Goal: Task Accomplishment & Management: Use online tool/utility

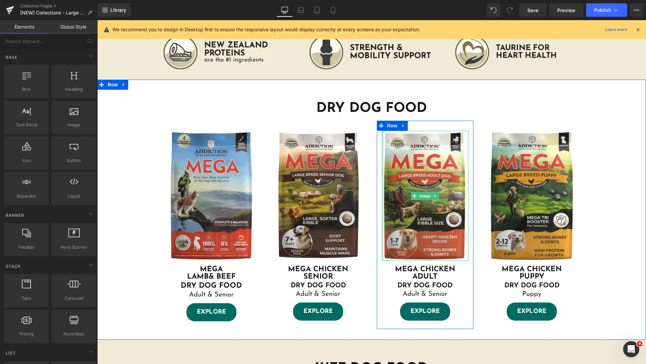
scroll to position [192, 0]
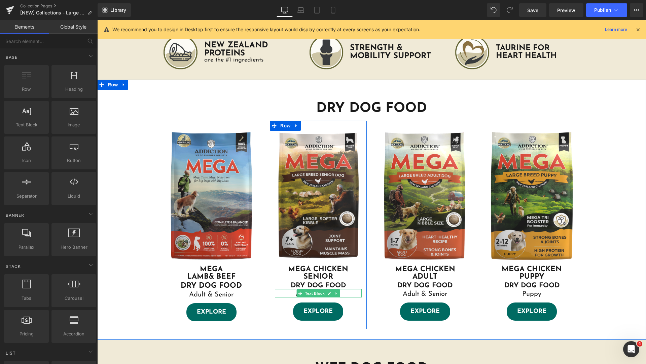
click at [346, 294] on p "Adult & Senior" at bounding box center [318, 294] width 87 height 7
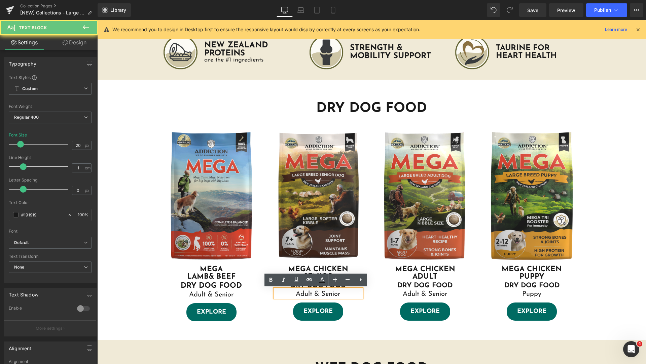
click at [326, 293] on p "Adult & Senior" at bounding box center [318, 294] width 87 height 7
drag, startPoint x: 320, startPoint y: 293, endPoint x: 289, endPoint y: 294, distance: 31.3
click at [289, 294] on p "Adult & Senior" at bounding box center [318, 294] width 87 height 7
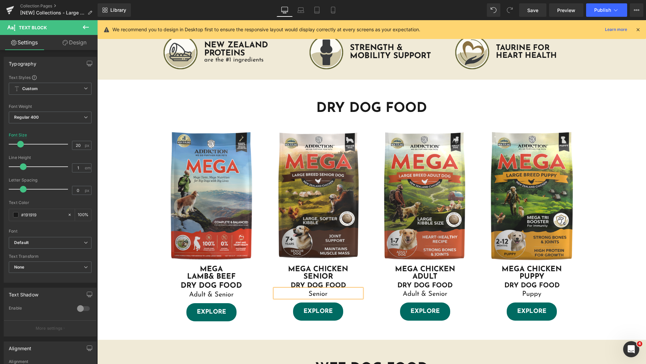
click at [600, 271] on div "DRY DOG FOOD Heading Image MEGA LAMB & BEEF Heading MEGA LAMB & BEEF Heading DR…" at bounding box center [371, 213] width 549 height 247
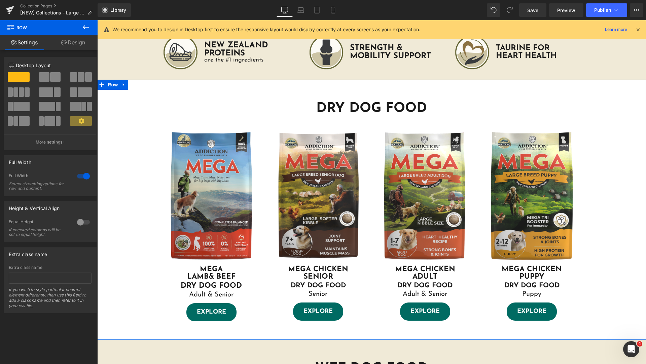
click at [631, 255] on div "DRY DOG FOOD Heading Image MEGA LAMB & BEEF Heading MEGA LAMB & BEEF Heading DR…" at bounding box center [371, 213] width 549 height 247
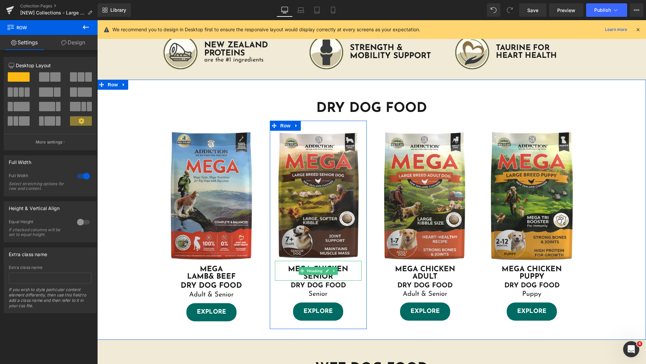
click at [338, 277] on h1 "MEGA CHICKEN SENIOR" at bounding box center [318, 273] width 87 height 15
click at [339, 276] on h1 "MEGA CHICKEN SENIOR" at bounding box center [318, 273] width 87 height 15
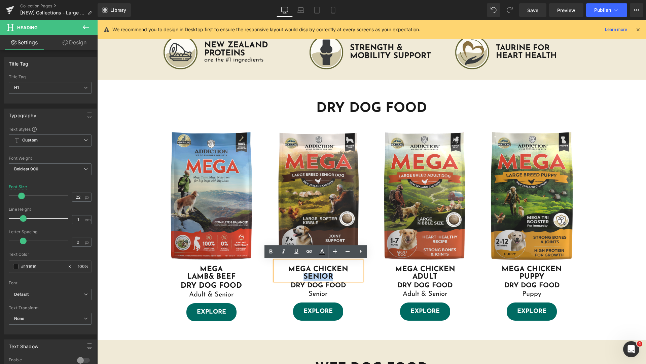
drag, startPoint x: 335, startPoint y: 276, endPoint x: 300, endPoint y: 276, distance: 35.0
click at [300, 276] on h1 "MEGA CHICKEN SENIOR" at bounding box center [318, 273] width 87 height 15
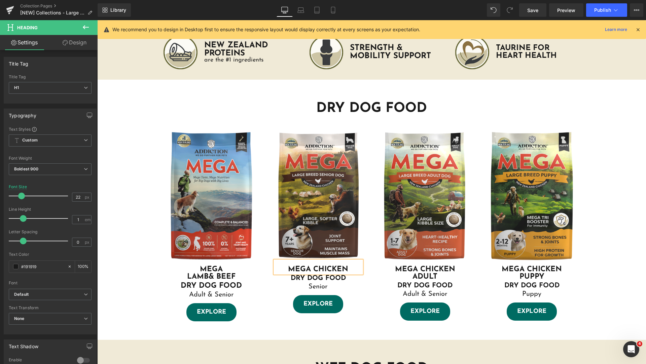
click at [312, 267] on h1 "MEGA CHICKEN" at bounding box center [318, 269] width 87 height 7
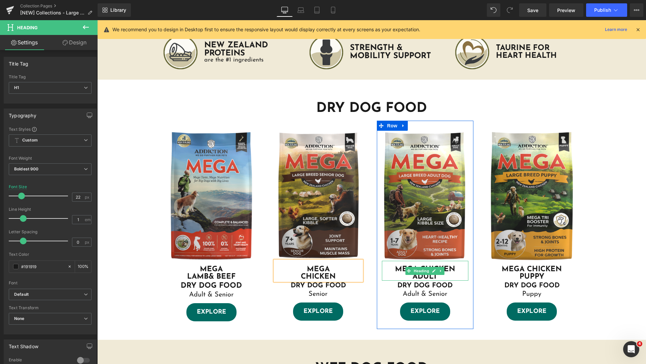
click at [455, 274] on h1 "MEGA CHICKEN ADULT" at bounding box center [425, 273] width 87 height 15
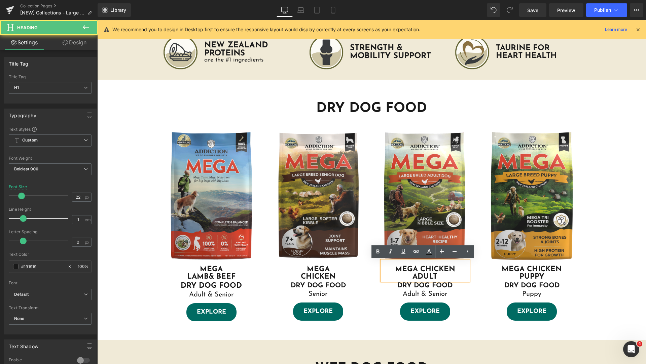
click at [434, 275] on h1 "MEGA CHICKEN ADULT" at bounding box center [425, 273] width 87 height 15
drag, startPoint x: 440, startPoint y: 276, endPoint x: 402, endPoint y: 277, distance: 38.4
click at [402, 277] on h1 "MEGA CHICKEN ADULT" at bounding box center [425, 273] width 87 height 15
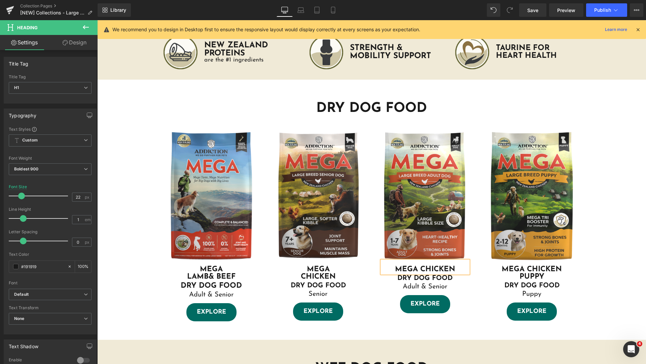
click at [418, 269] on h1 "MEGA CHICKEN" at bounding box center [425, 269] width 87 height 7
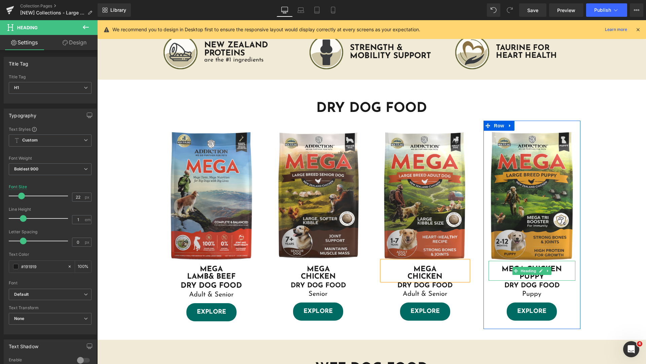
click at [551, 275] on h1 "MEGA CHICKEN PUPPY" at bounding box center [532, 273] width 87 height 15
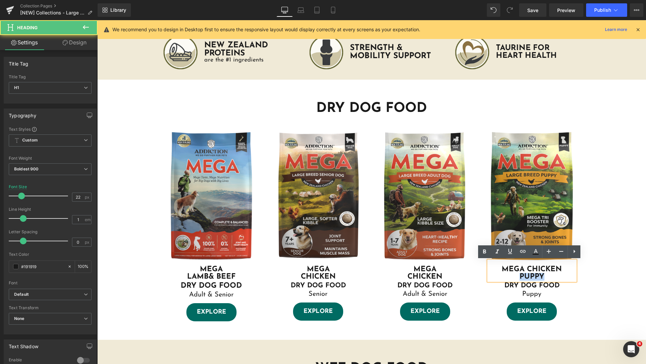
drag, startPoint x: 548, startPoint y: 276, endPoint x: 519, endPoint y: 278, distance: 29.7
click at [519, 278] on h1 "MEGA CHICKEN PUPPY" at bounding box center [532, 273] width 87 height 15
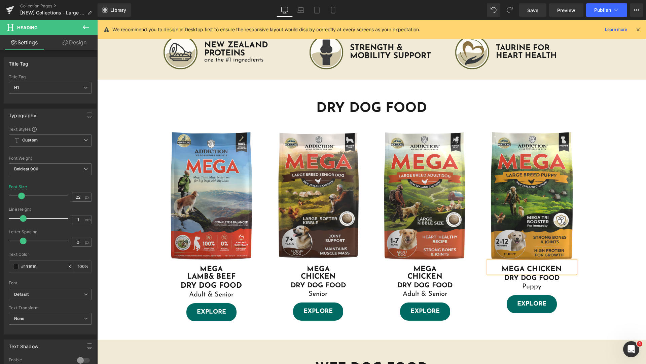
click at [525, 269] on h1 "MEGA CHICKEN" at bounding box center [532, 269] width 87 height 7
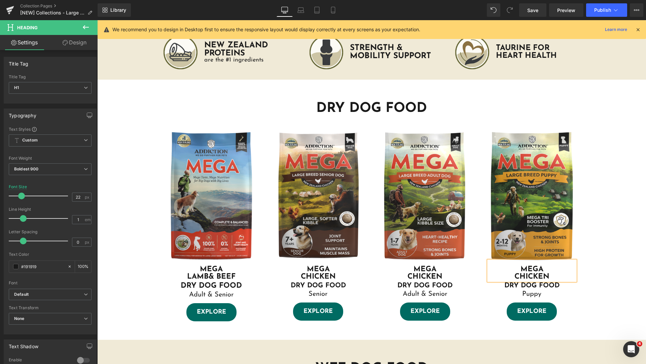
click at [594, 292] on div "DRY DOG FOOD Heading Image MEGA LAMB & BEEF Heading MEGA LAMB & BEEF Heading DR…" at bounding box center [371, 213] width 549 height 247
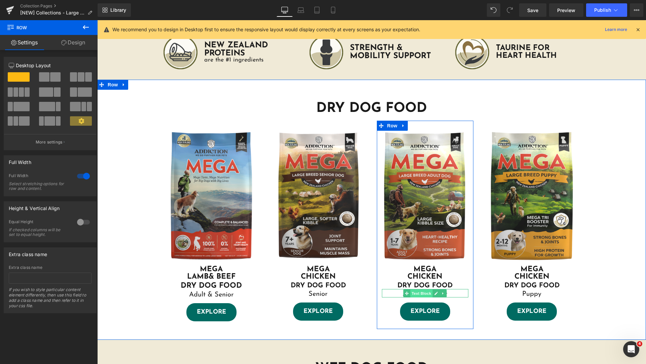
click at [423, 294] on span "Text Block" at bounding box center [422, 294] width 22 height 8
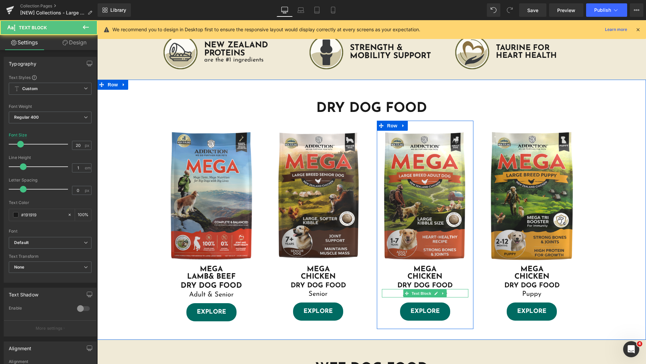
click at [451, 293] on p "Adult & Senior" at bounding box center [425, 294] width 87 height 7
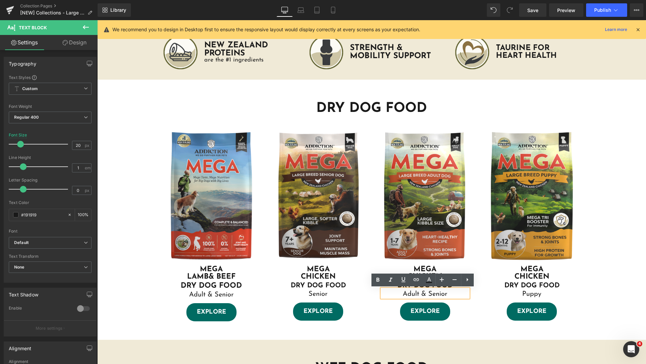
click at [424, 293] on p "Adult & Senior" at bounding box center [425, 294] width 87 height 7
click at [604, 273] on div "DRY DOG FOOD Heading Image MEGA LAMB & BEEF Heading MEGA LAMB & BEEF Heading DR…" at bounding box center [371, 213] width 549 height 247
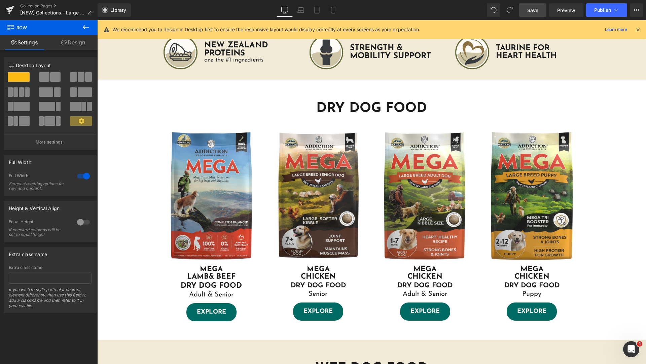
click at [535, 9] on span "Save" at bounding box center [532, 10] width 11 height 7
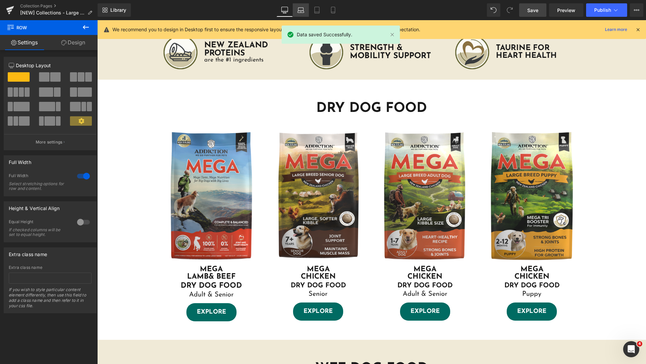
drag, startPoint x: 293, startPoint y: 11, endPoint x: 299, endPoint y: 13, distance: 7.2
click at [293, 11] on link "Laptop" at bounding box center [301, 9] width 16 height 13
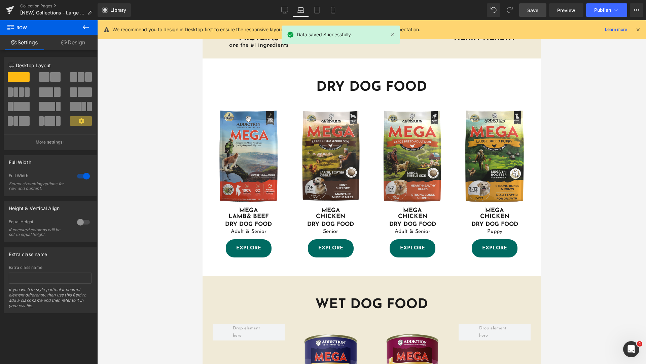
scroll to position [212, 0]
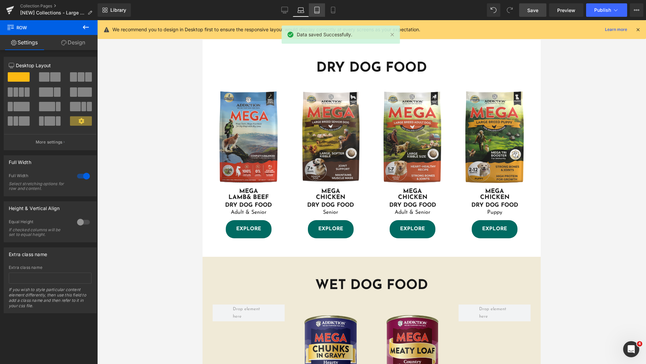
click at [312, 12] on link "Tablet" at bounding box center [317, 9] width 16 height 13
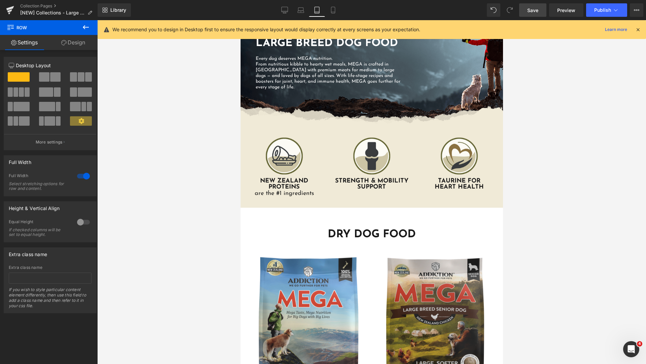
scroll to position [215, 0]
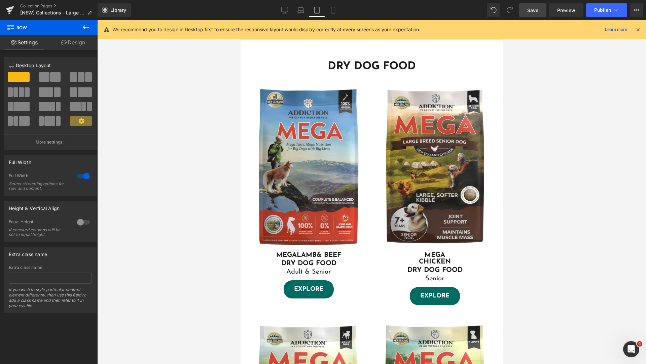
click at [335, 10] on icon at bounding box center [333, 10] width 4 height 6
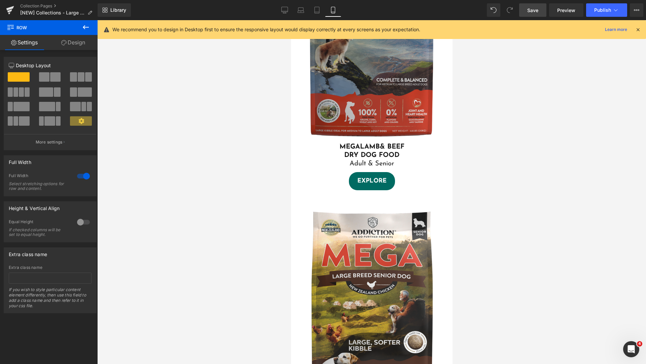
scroll to position [661, 0]
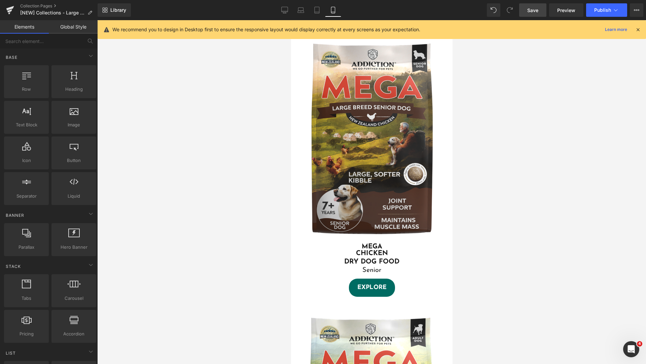
click at [286, 12] on icon at bounding box center [285, 9] width 6 height 5
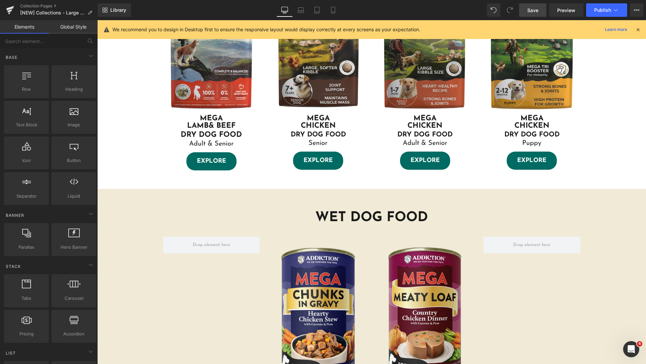
scroll to position [175, 0]
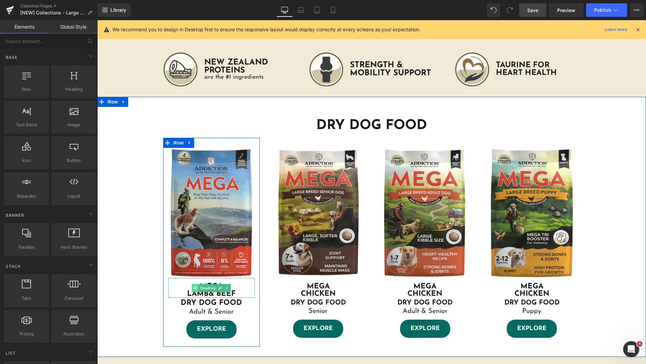
click at [194, 288] on icon at bounding box center [195, 288] width 4 height 4
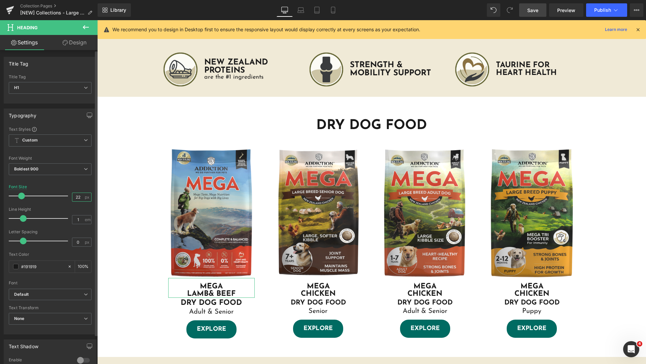
click at [77, 198] on input "22" at bounding box center [78, 197] width 12 height 8
type input "20"
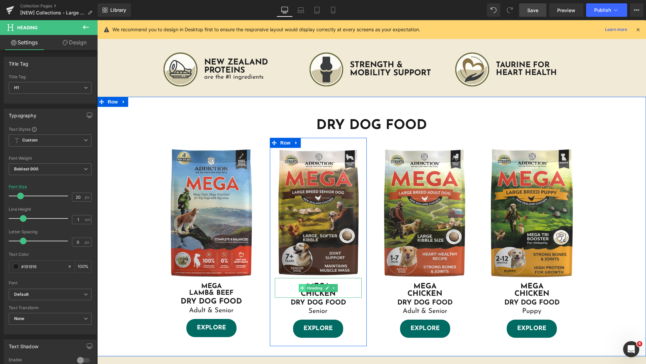
click at [300, 286] on icon at bounding box center [302, 288] width 4 height 4
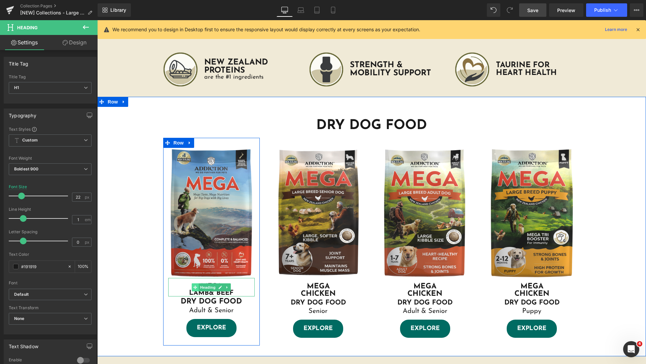
click at [195, 289] on span at bounding box center [195, 288] width 7 height 8
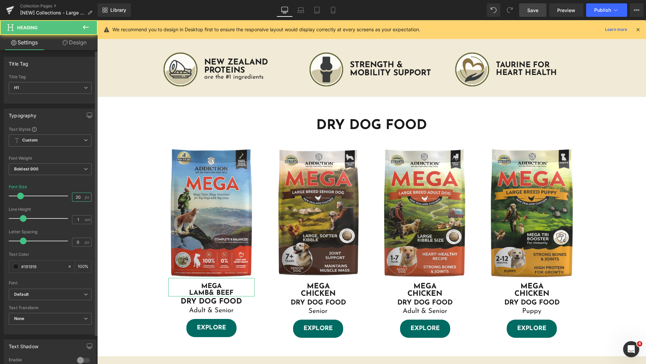
click at [78, 198] on input "20" at bounding box center [78, 197] width 12 height 8
type input "22"
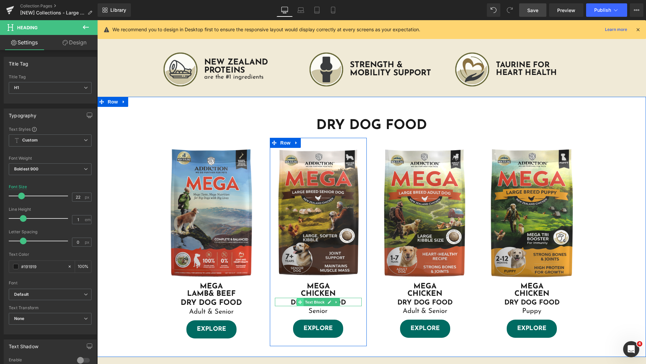
click at [300, 302] on span at bounding box center [299, 302] width 7 height 8
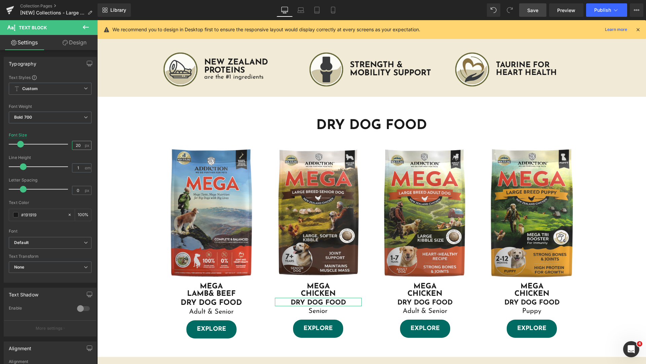
click at [79, 145] on input "20" at bounding box center [78, 145] width 12 height 8
type input "22"
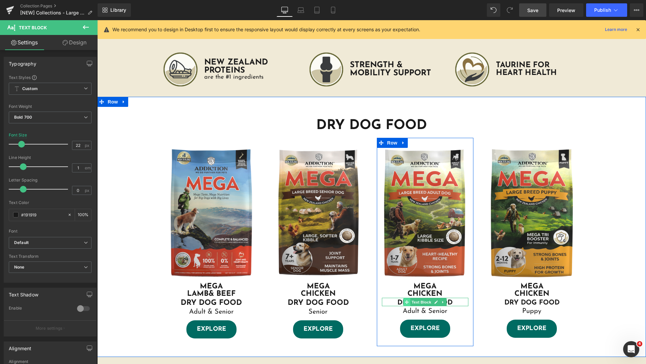
click at [405, 303] on icon at bounding box center [407, 302] width 4 height 4
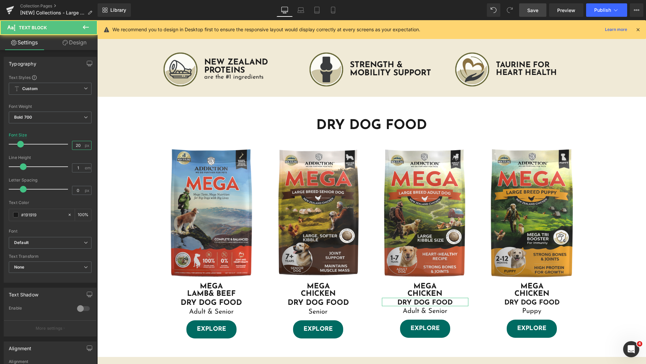
click at [78, 146] on input "20" at bounding box center [78, 145] width 12 height 8
type input "22"
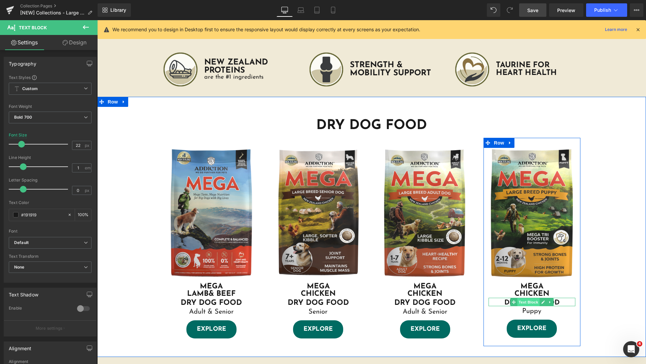
click at [525, 301] on span "Text Block" at bounding box center [528, 302] width 22 height 8
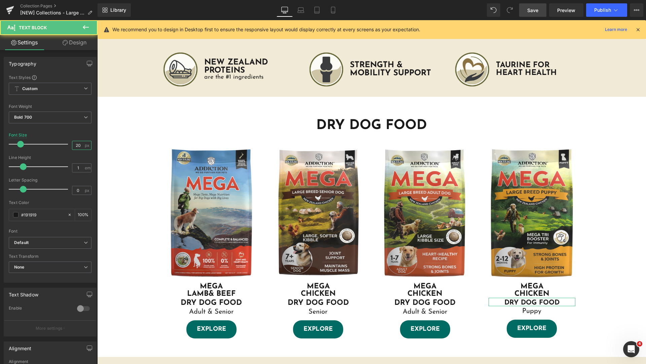
click at [81, 145] on input "20" at bounding box center [78, 145] width 12 height 8
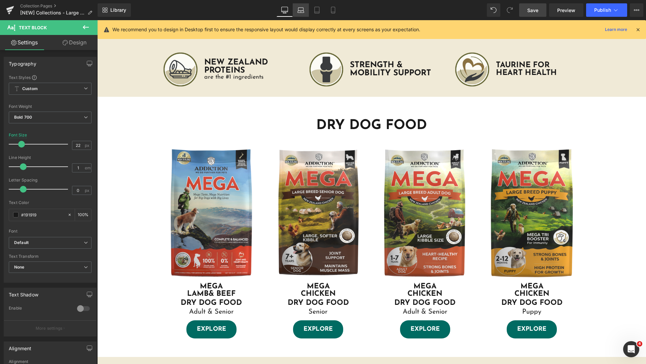
click at [302, 8] on icon at bounding box center [300, 9] width 5 height 3
type input "17"
type input "100"
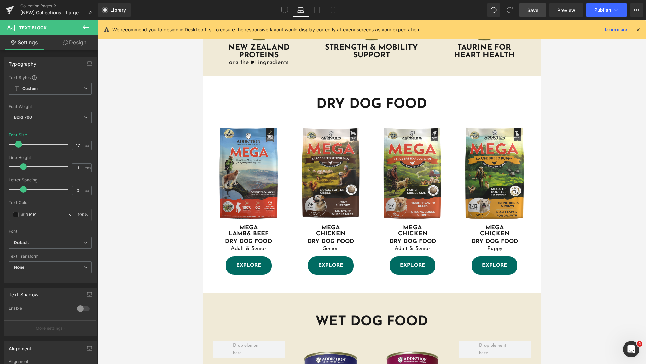
scroll to position [154, 0]
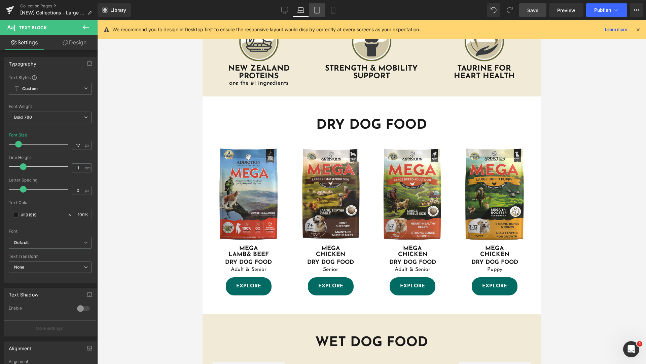
click at [313, 11] on link "Tablet" at bounding box center [317, 9] width 16 height 13
type input "20"
type input "100"
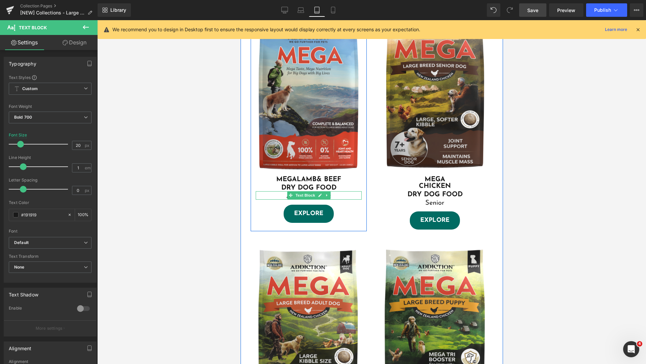
scroll to position [123, 0]
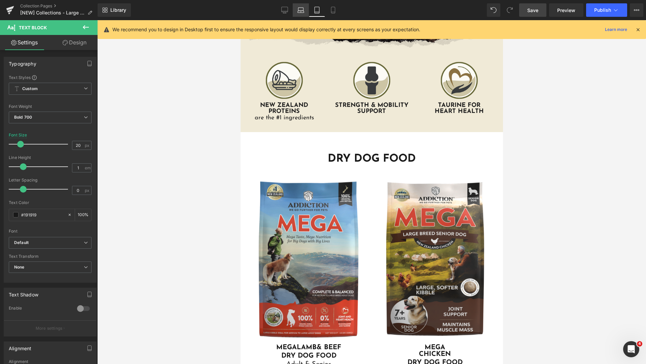
click at [297, 12] on icon at bounding box center [300, 10] width 7 height 7
type input "17"
type input "100"
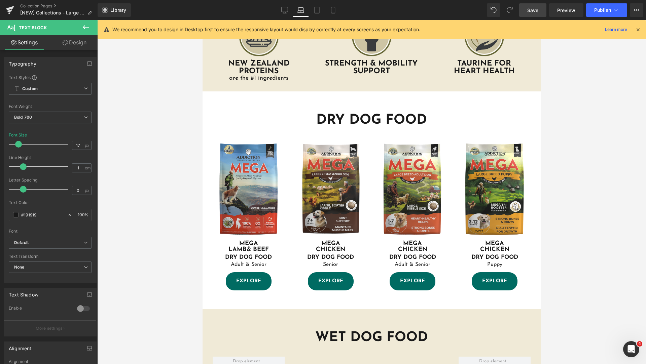
scroll to position [168, 0]
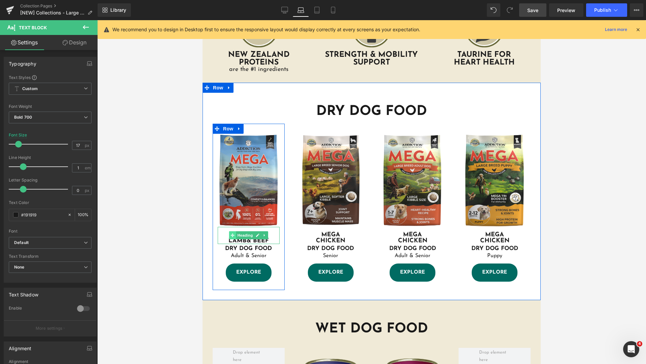
click at [231, 235] on icon at bounding box center [233, 236] width 4 height 4
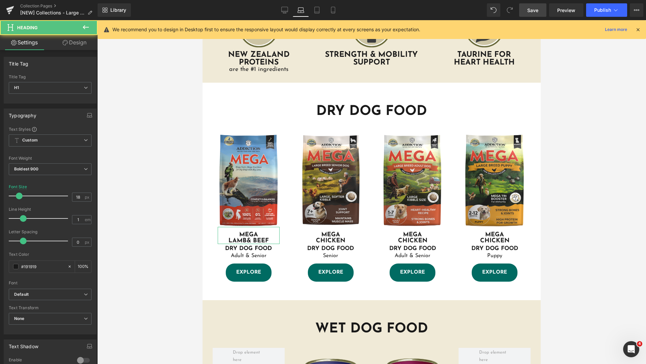
click at [75, 45] on link "Design" at bounding box center [74, 42] width 49 height 15
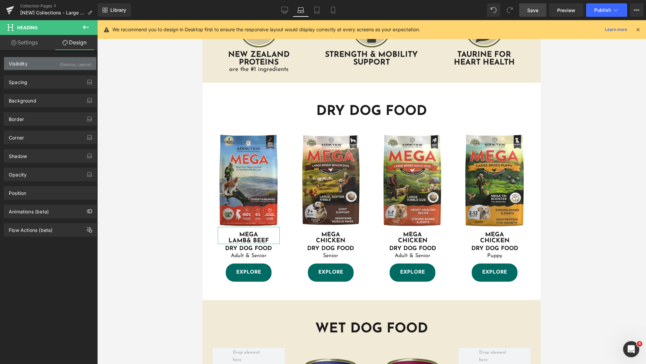
click at [51, 62] on div "Visibility (Desktop, Laptop)" at bounding box center [50, 63] width 92 height 13
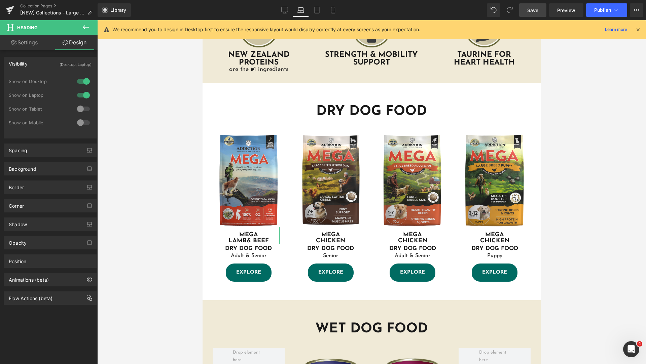
click at [80, 106] on div at bounding box center [83, 109] width 16 height 11
click at [80, 120] on div at bounding box center [83, 122] width 16 height 11
click at [318, 10] on icon at bounding box center [317, 10] width 7 height 7
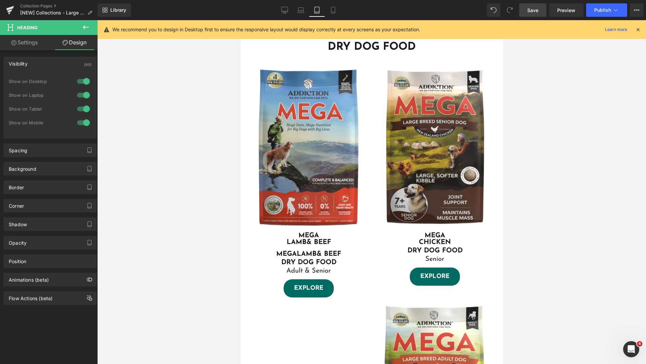
scroll to position [235, 0]
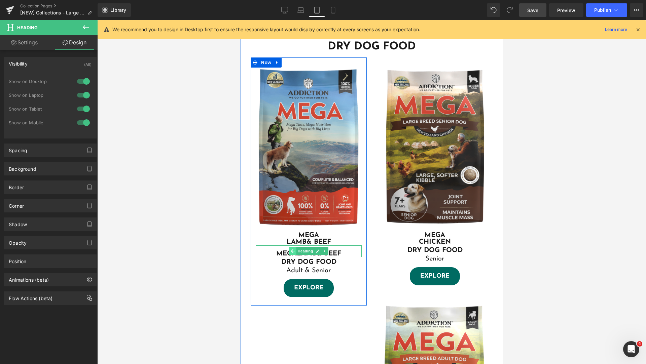
click at [292, 251] on span at bounding box center [292, 251] width 7 height 8
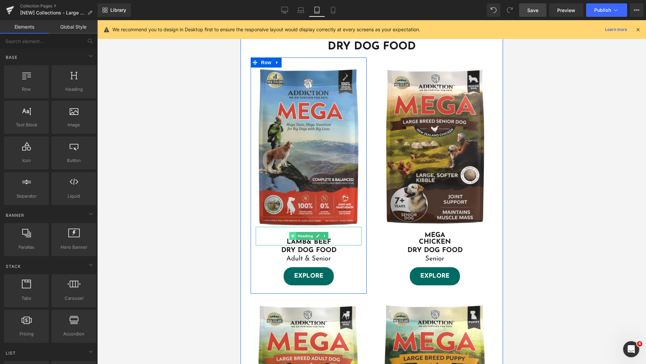
click at [291, 234] on icon at bounding box center [292, 236] width 4 height 4
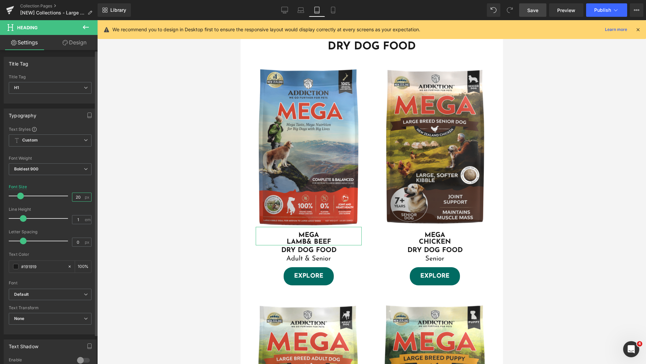
click at [78, 197] on input "20" at bounding box center [78, 197] width 12 height 8
type input "25"
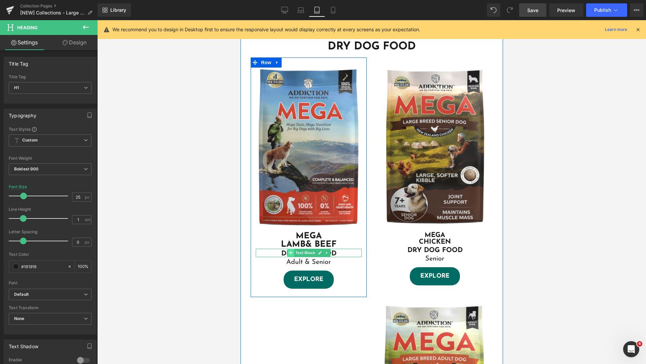
click at [288, 253] on icon at bounding box center [290, 253] width 4 height 4
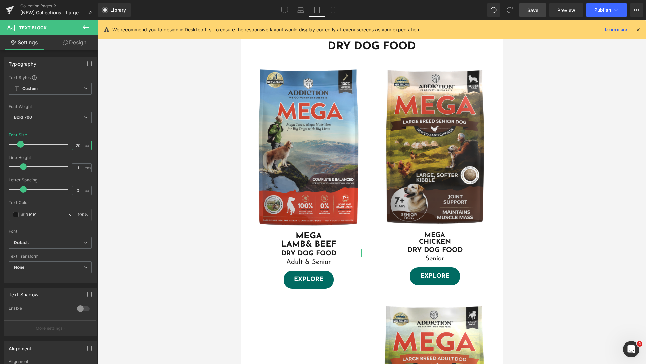
click at [79, 144] on input "20" at bounding box center [78, 145] width 12 height 8
type input "25"
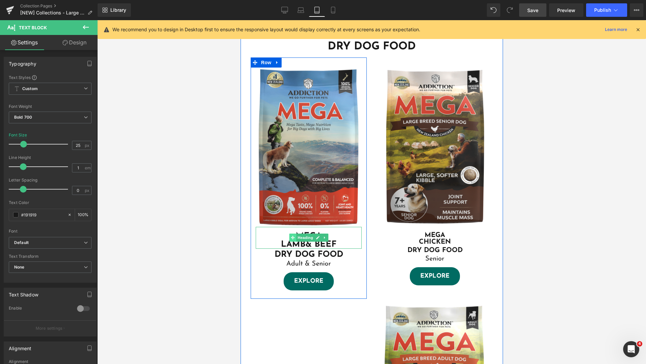
click at [290, 240] on span at bounding box center [292, 238] width 7 height 8
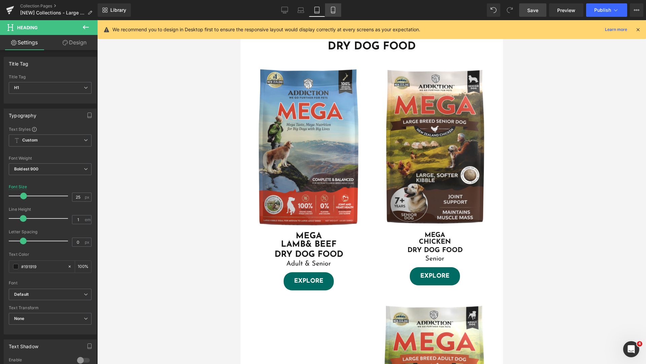
click at [329, 10] on link "Mobile" at bounding box center [333, 9] width 16 height 13
type input "20"
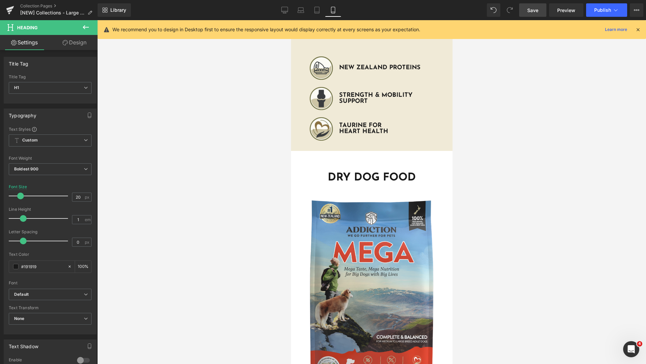
scroll to position [404, 0]
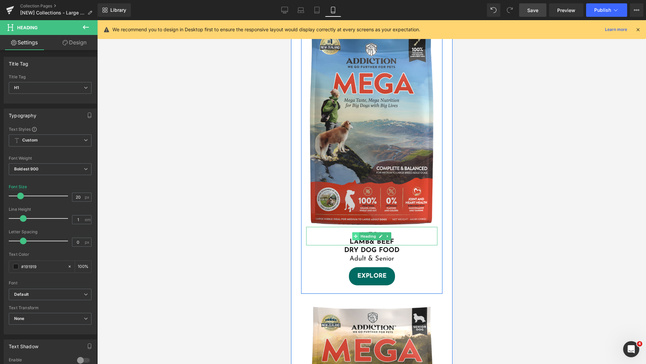
click at [355, 236] on icon at bounding box center [356, 237] width 4 height 4
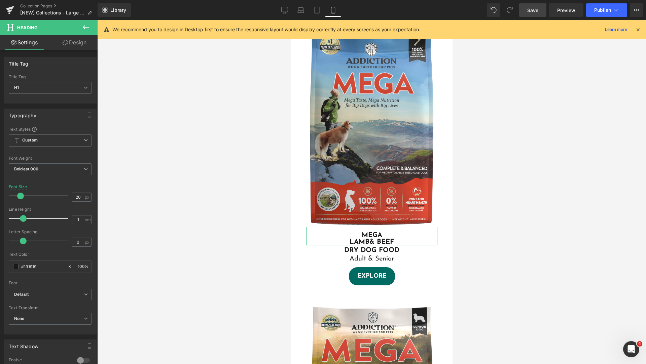
click at [79, 44] on link "Design" at bounding box center [74, 42] width 49 height 15
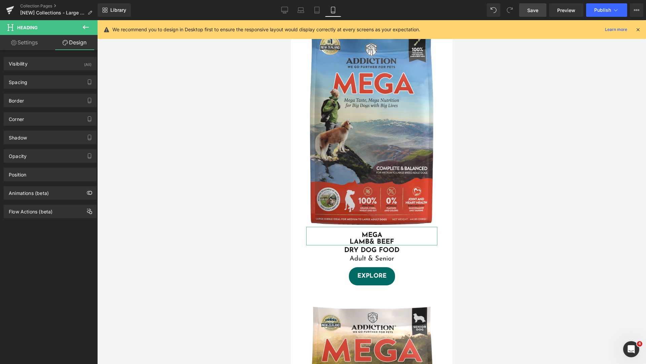
click at [38, 44] on link "Settings" at bounding box center [24, 42] width 49 height 15
type input "100"
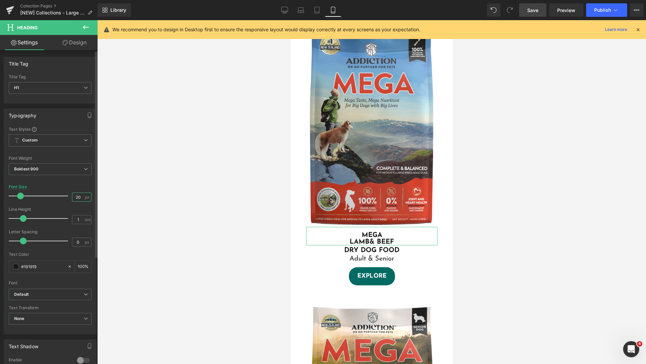
click at [77, 196] on input "20" at bounding box center [78, 197] width 12 height 8
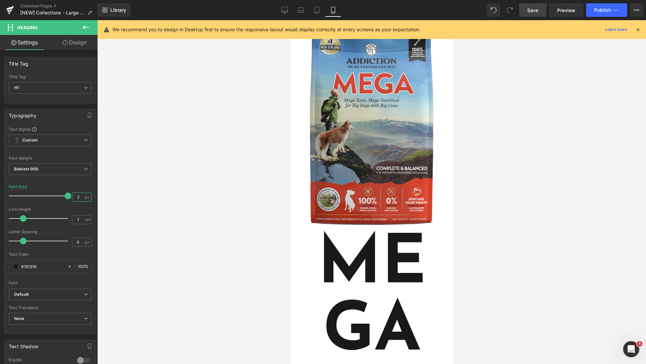
type input "25"
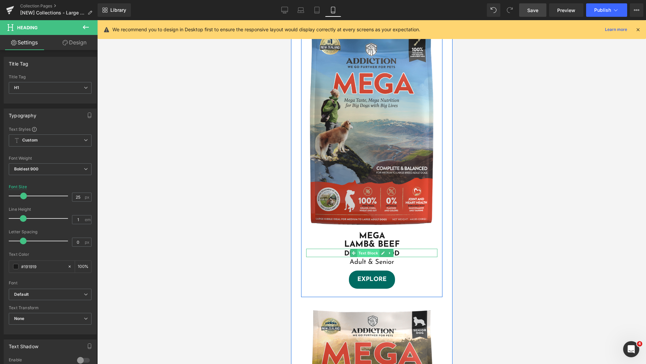
click at [359, 253] on span "Text Block" at bounding box center [368, 253] width 22 height 8
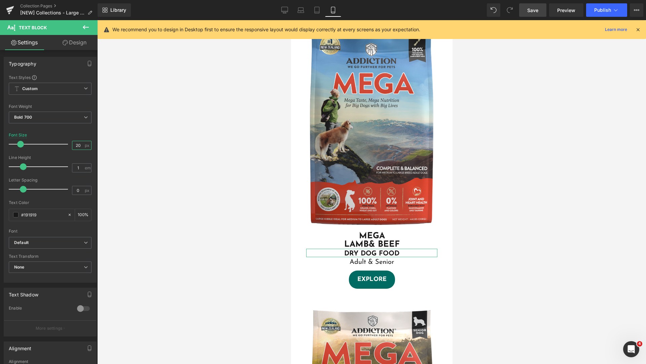
click at [78, 144] on input "20" at bounding box center [78, 145] width 12 height 8
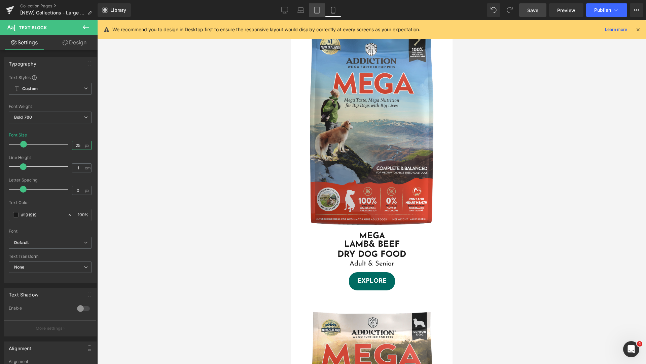
type input "25"
click at [319, 9] on icon at bounding box center [317, 10] width 7 height 7
type input "100"
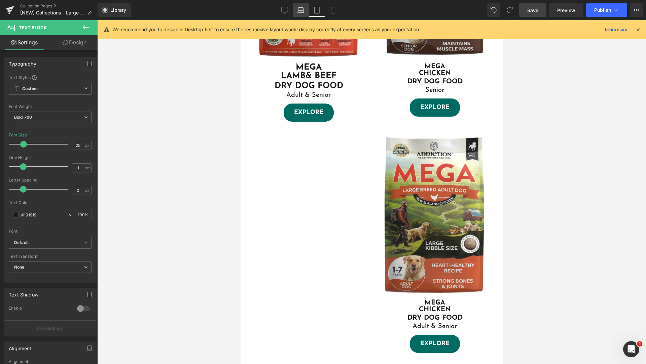
scroll to position [235, 0]
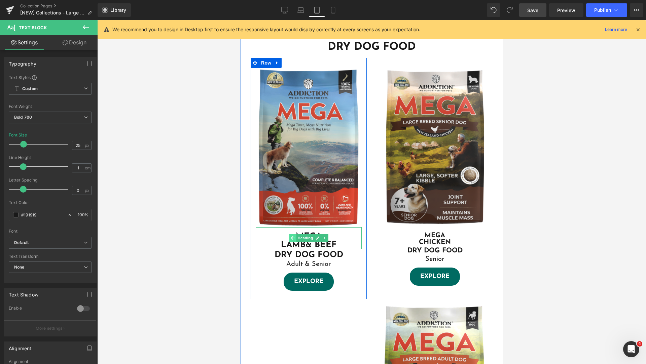
click at [291, 236] on span at bounding box center [292, 238] width 7 height 8
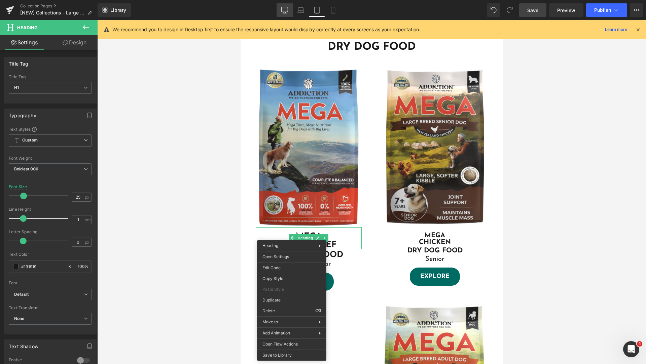
click at [288, 10] on icon at bounding box center [284, 10] width 7 height 7
type input "22"
type input "100"
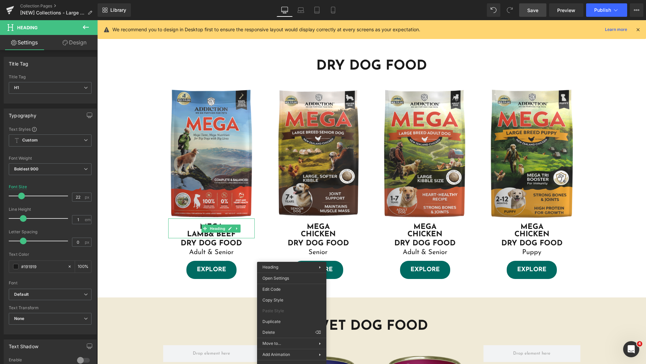
scroll to position [213, 0]
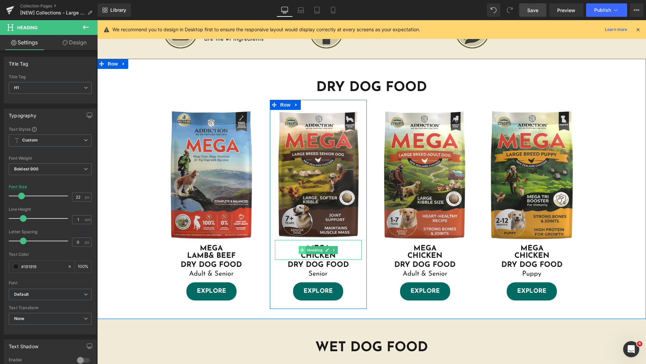
click at [300, 249] on icon at bounding box center [302, 250] width 4 height 4
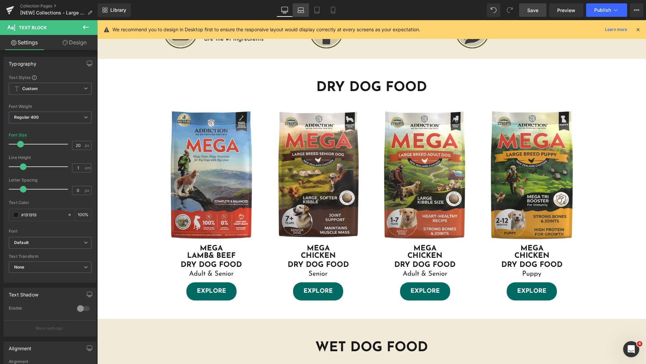
click at [300, 12] on icon at bounding box center [301, 12] width 6 height 2
type input "16"
type input "100"
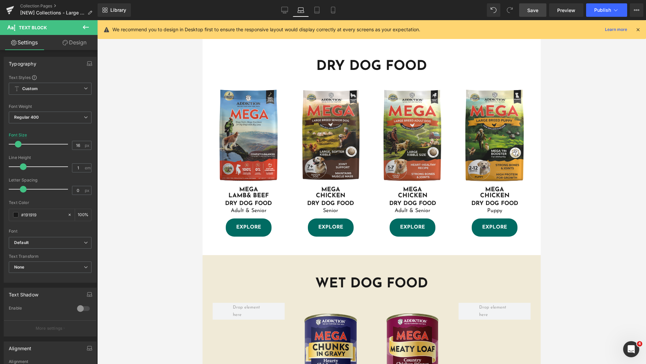
scroll to position [191, 0]
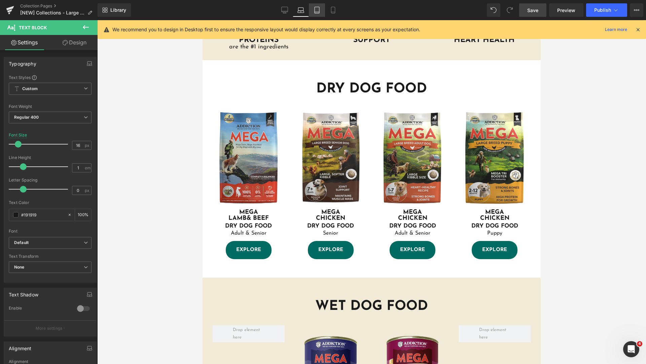
click at [316, 12] on icon at bounding box center [317, 12] width 5 height 0
type input "20"
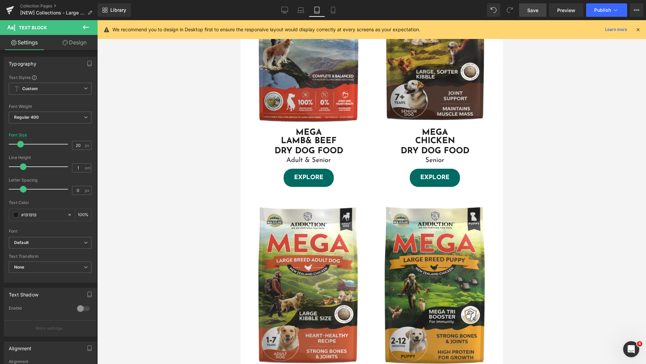
scroll to position [171, 0]
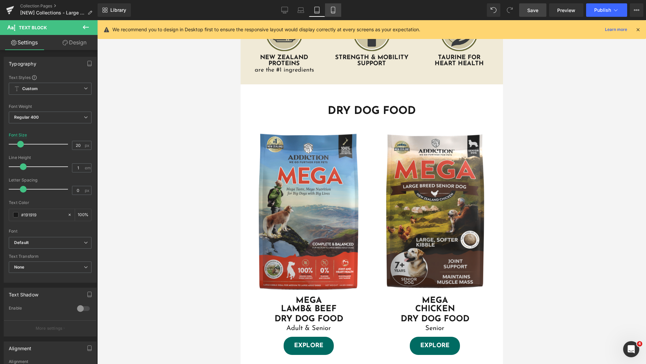
click at [327, 10] on link "Mobile" at bounding box center [333, 9] width 16 height 13
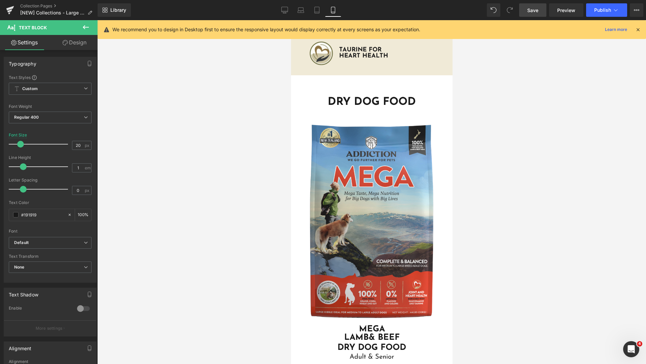
scroll to position [345, 0]
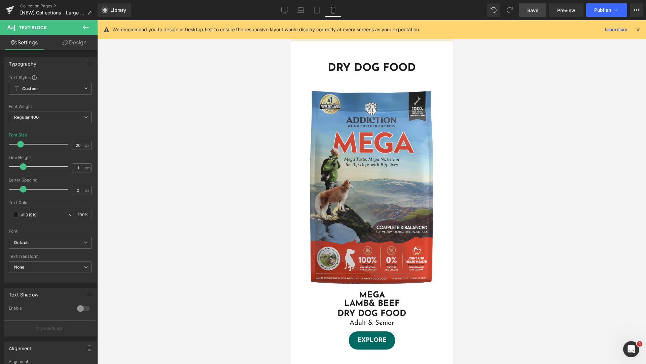
click at [537, 11] on span "Save" at bounding box center [532, 10] width 11 height 7
click at [283, 9] on icon at bounding box center [284, 10] width 7 height 7
type input "100"
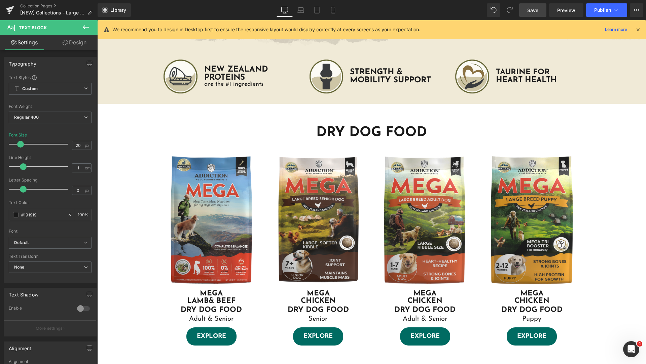
scroll to position [336, 0]
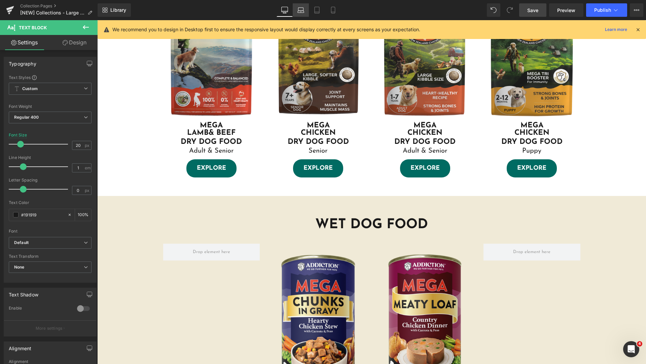
click at [302, 11] on icon at bounding box center [301, 12] width 6 height 2
type input "16"
type input "100"
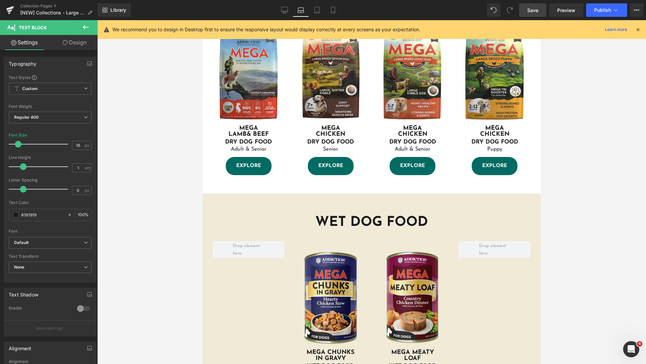
scroll to position [274, 0]
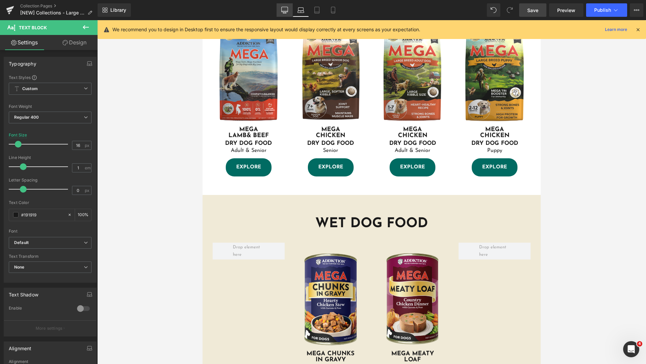
click at [287, 7] on icon at bounding box center [284, 10] width 7 height 7
type input "20"
type input "100"
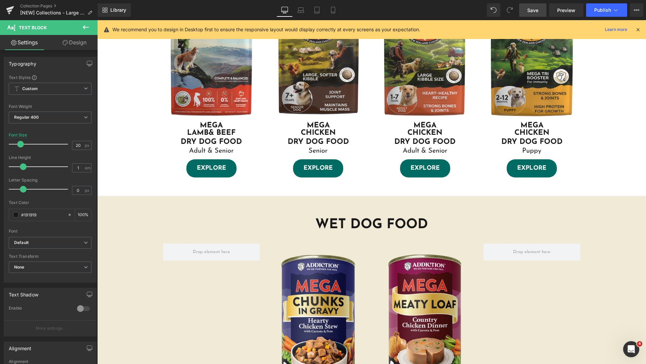
scroll to position [168, 0]
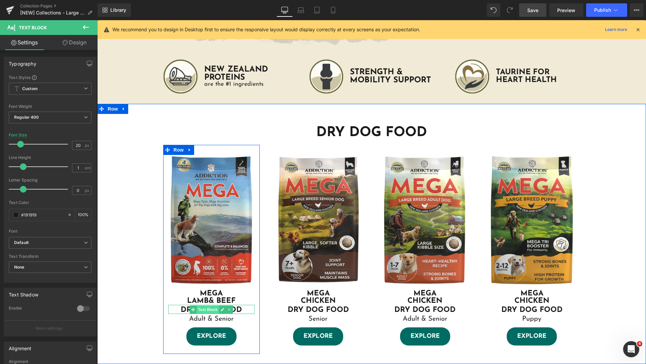
click at [202, 311] on span "Text Block" at bounding box center [208, 310] width 22 height 8
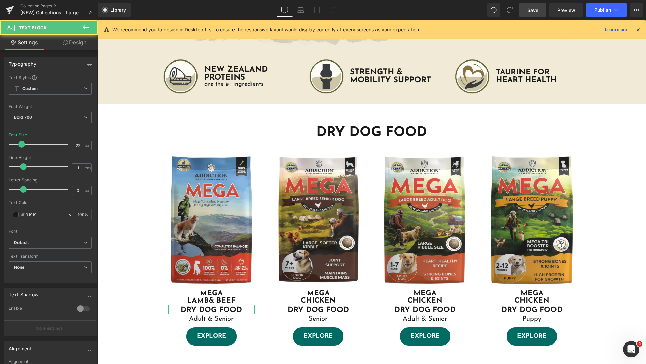
click at [79, 38] on link "Design" at bounding box center [74, 42] width 49 height 15
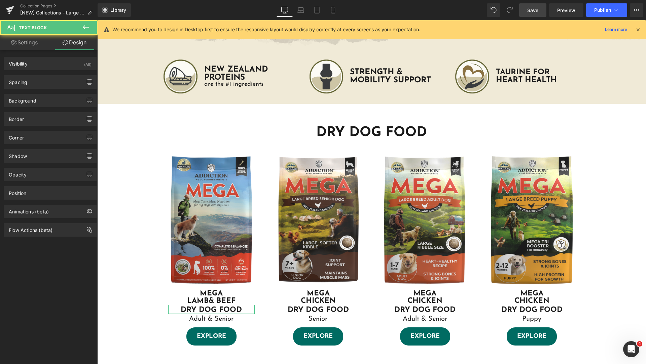
type input "0"
type input "5"
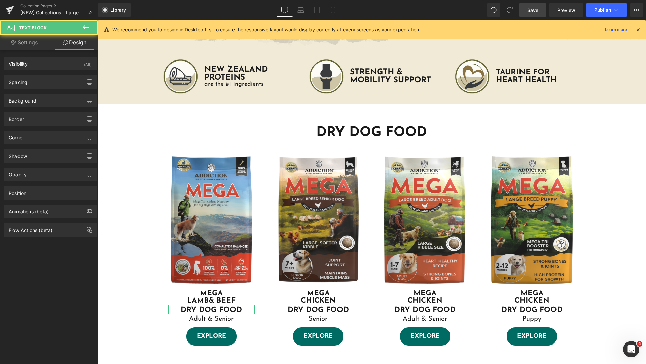
type input "0"
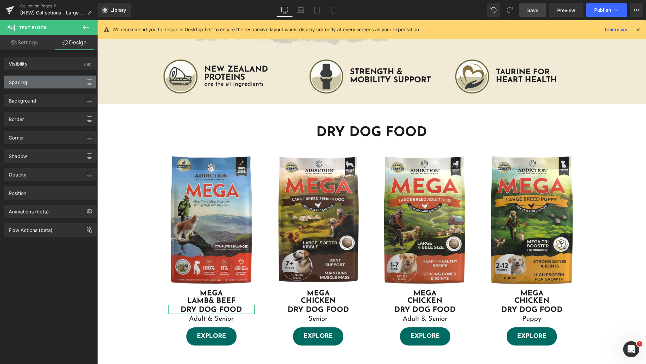
click at [45, 80] on div "Spacing" at bounding box center [50, 82] width 92 height 13
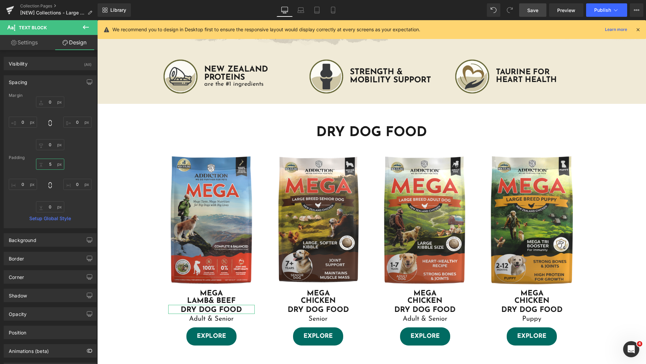
click at [54, 167] on input "5" at bounding box center [50, 164] width 28 height 11
type input "0"
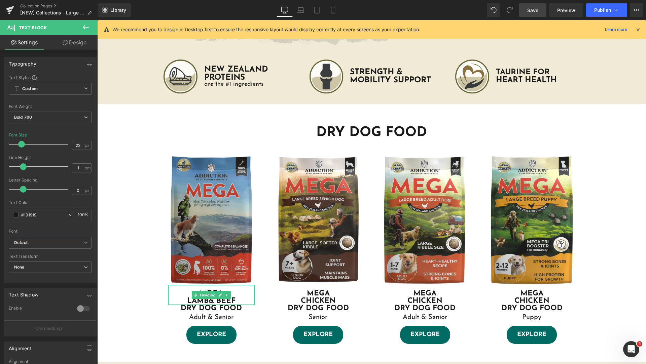
drag, startPoint x: 297, startPoint y: 302, endPoint x: 206, endPoint y: 282, distance: 92.8
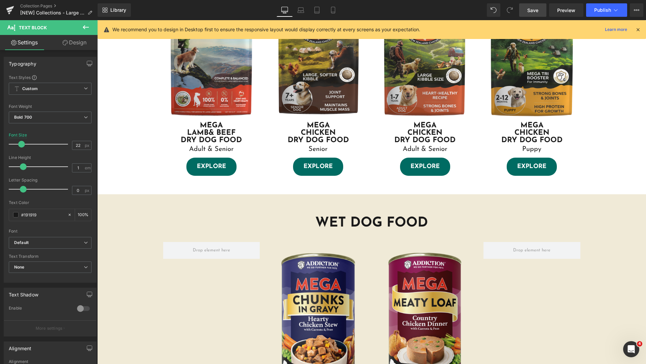
scroll to position [505, 0]
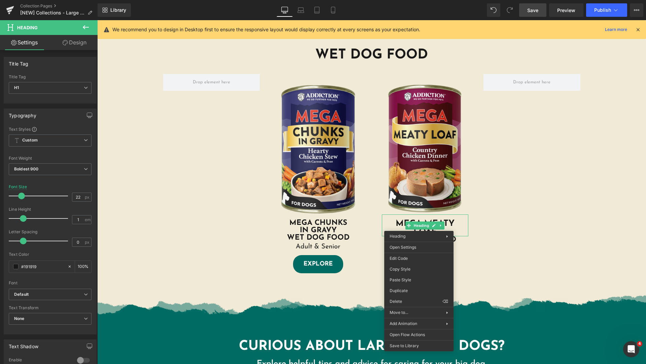
drag, startPoint x: 520, startPoint y: 300, endPoint x: 446, endPoint y: 225, distance: 105.4
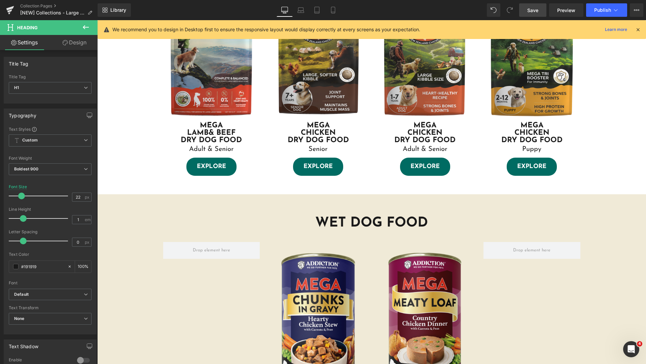
scroll to position [168, 0]
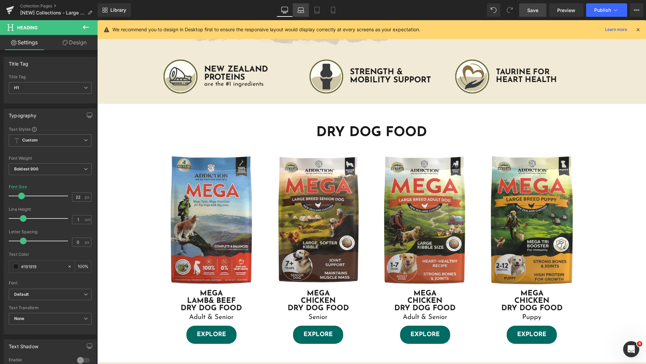
click at [300, 5] on link "Laptop" at bounding box center [301, 9] width 16 height 13
type input "18"
type input "100"
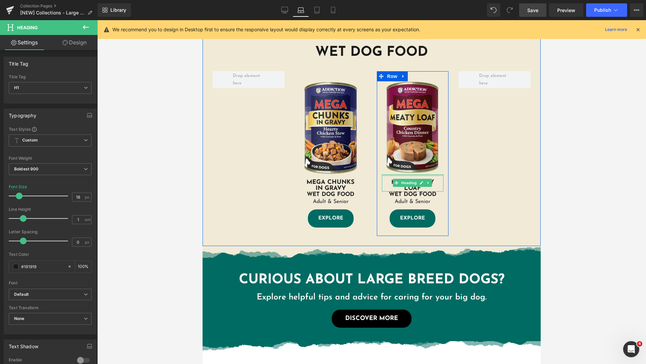
scroll to position [275, 0]
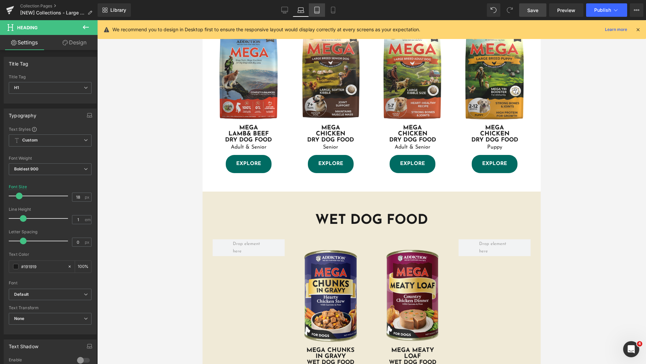
click at [317, 13] on icon at bounding box center [317, 10] width 7 height 7
type input "25"
type input "100"
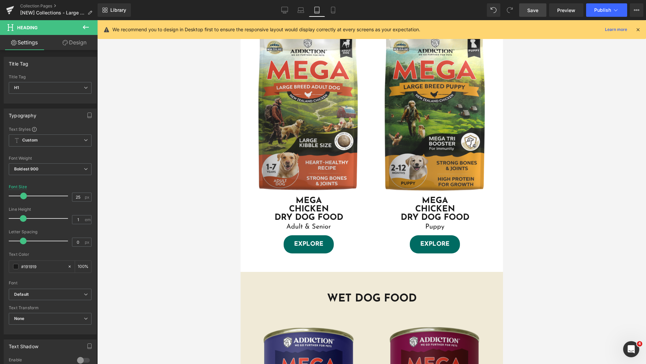
scroll to position [505, 0]
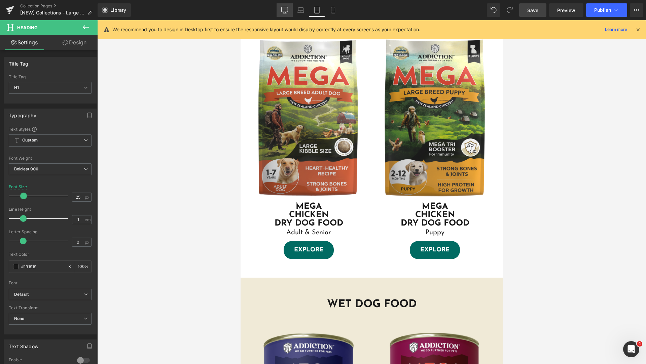
click at [287, 7] on icon at bounding box center [284, 10] width 7 height 7
type input "22"
type input "100"
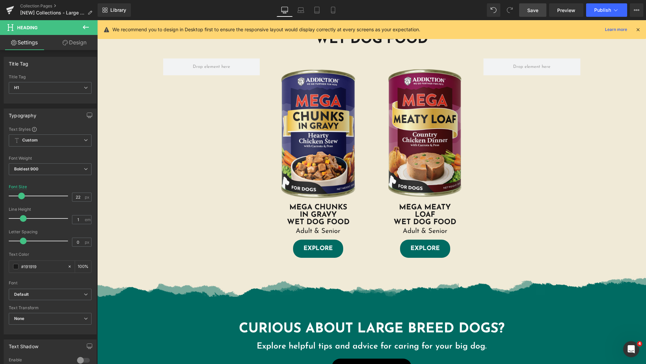
scroll to position [583, 0]
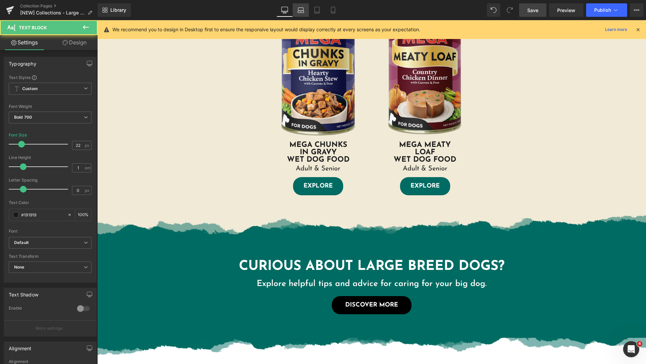
click at [301, 13] on icon at bounding box center [300, 10] width 7 height 7
type input "17"
type input "100"
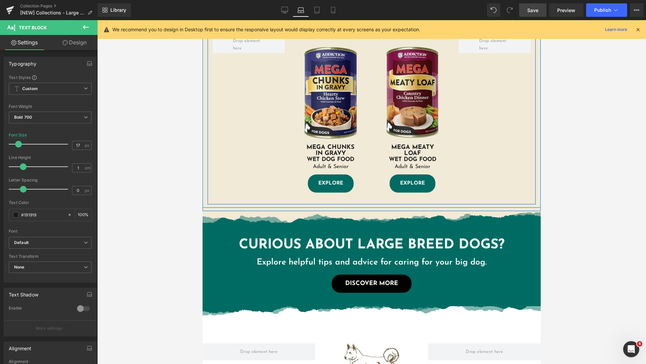
scroll to position [310, 0]
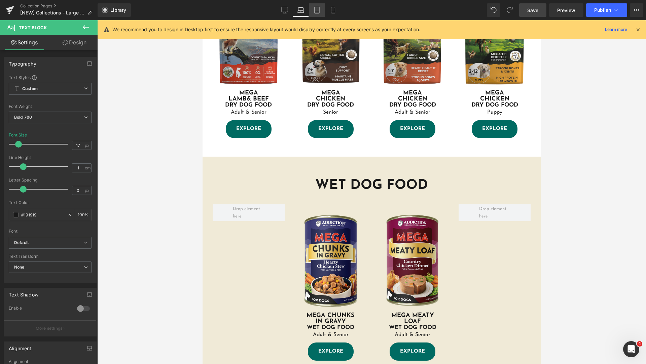
click at [316, 12] on icon at bounding box center [317, 12] width 5 height 0
type input "25"
type input "100"
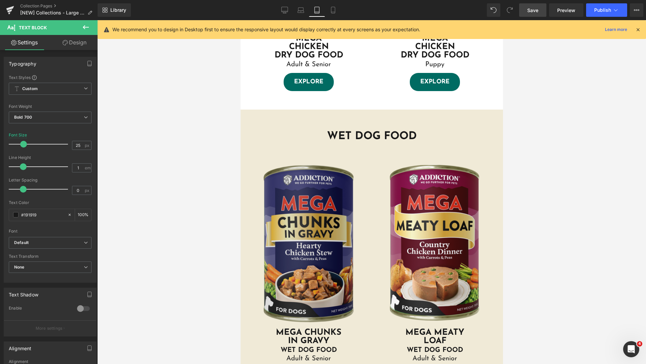
scroll to position [841, 0]
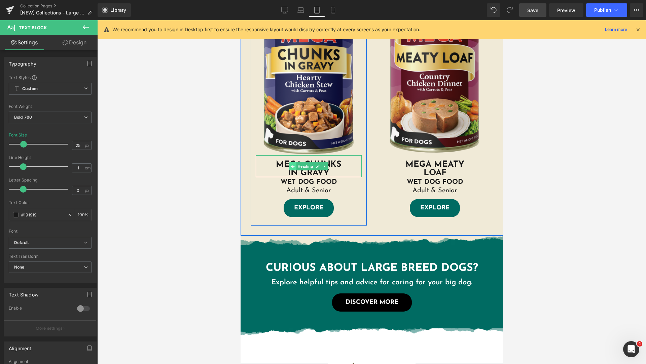
click at [292, 166] on span at bounding box center [292, 167] width 7 height 8
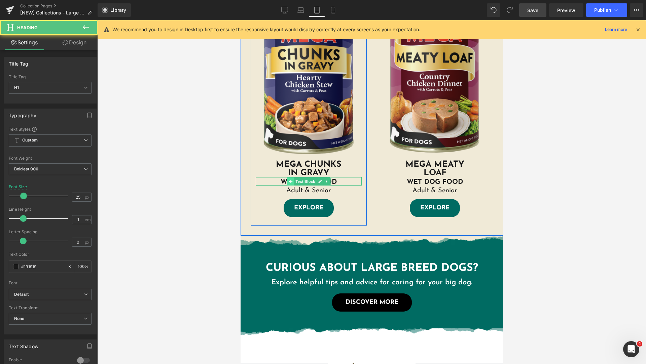
click at [289, 180] on icon at bounding box center [290, 182] width 4 height 4
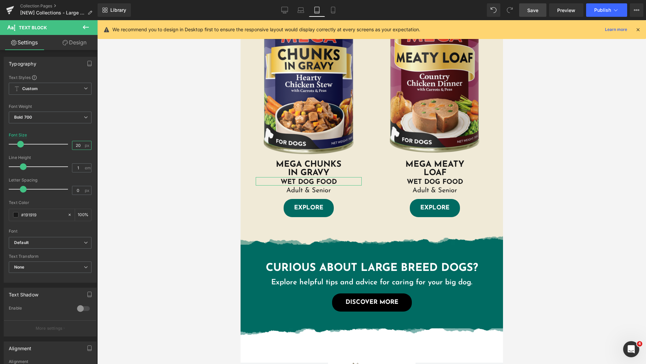
click at [78, 147] on input "20" at bounding box center [78, 145] width 12 height 8
type input "25"
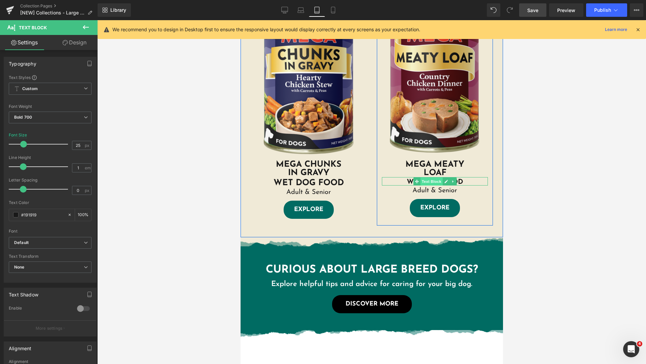
click at [433, 181] on span "Text Block" at bounding box center [431, 182] width 22 height 8
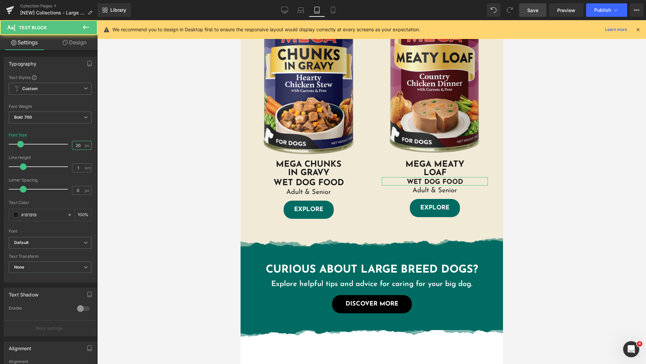
click at [79, 147] on input "20" at bounding box center [78, 145] width 12 height 8
type input "25"
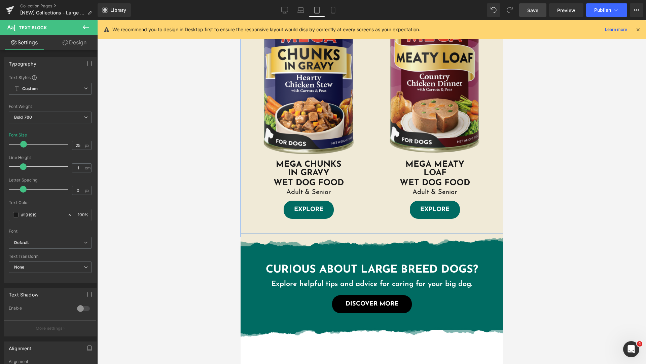
click at [479, 231] on div "WET DOG FOOD Heading Image MEGA CHUNKS IN GRAVY Heading WET DOG FOOD Text Block…" at bounding box center [371, 93] width 262 height 283
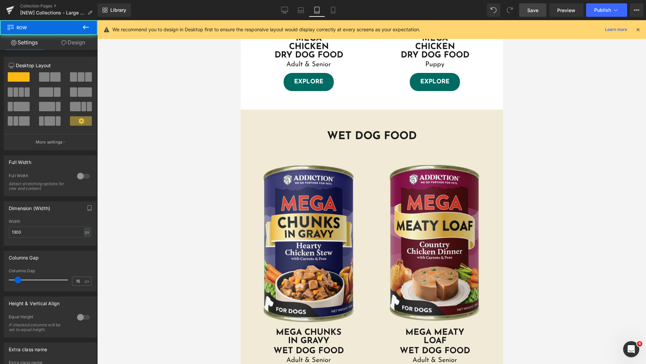
scroll to position [505, 0]
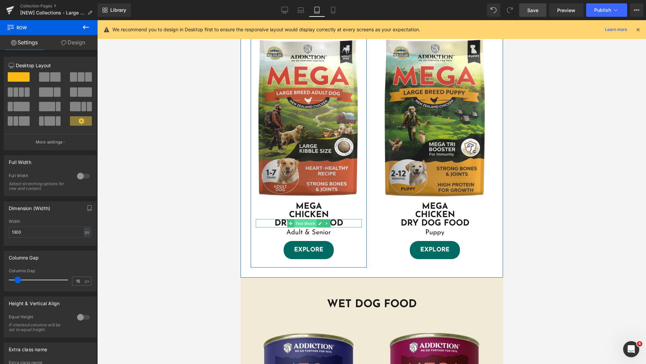
click at [309, 222] on span "Text Block" at bounding box center [305, 224] width 22 height 8
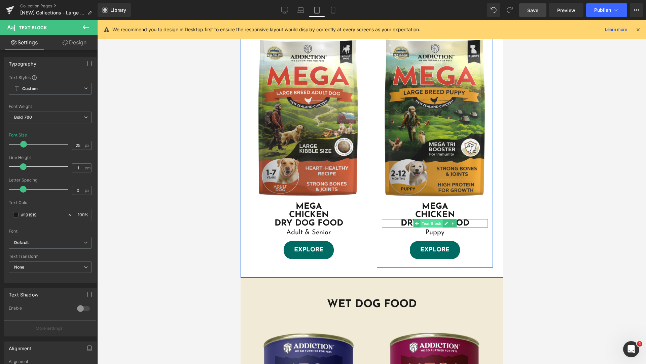
click at [424, 222] on span "Text Block" at bounding box center [431, 224] width 22 height 8
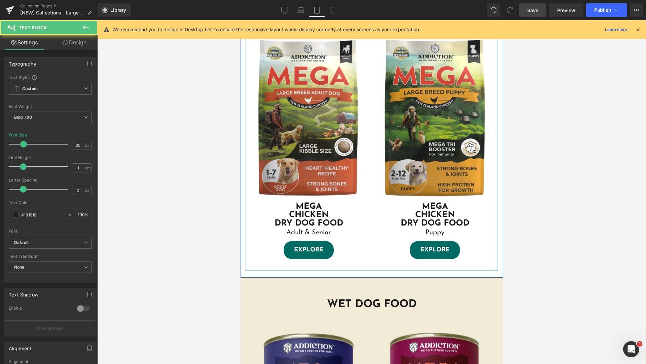
scroll to position [336, 0]
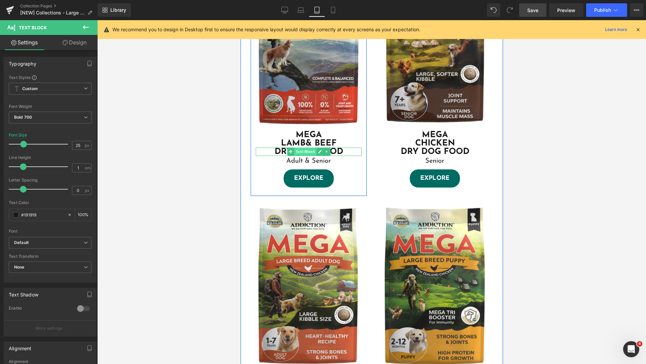
click at [305, 150] on span "Text Block" at bounding box center [305, 152] width 22 height 8
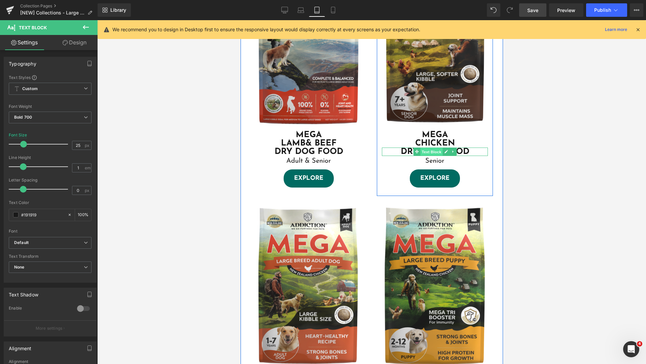
click at [429, 151] on span "Text Block" at bounding box center [431, 152] width 22 height 8
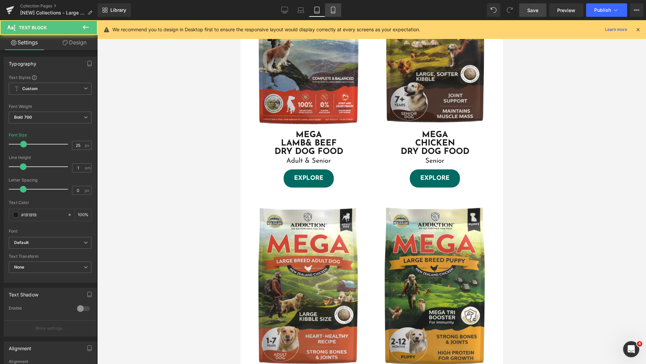
click at [332, 4] on link "Mobile" at bounding box center [333, 9] width 16 height 13
type input "100"
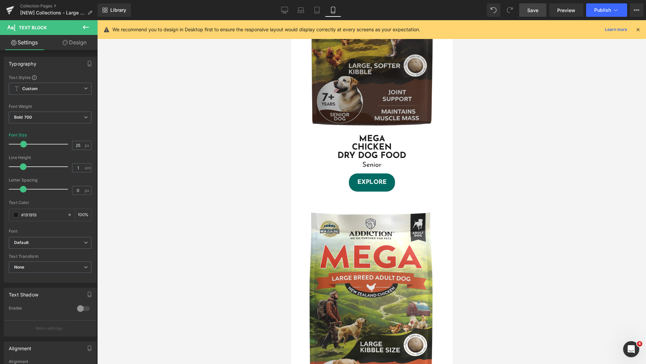
scroll to position [781, 0]
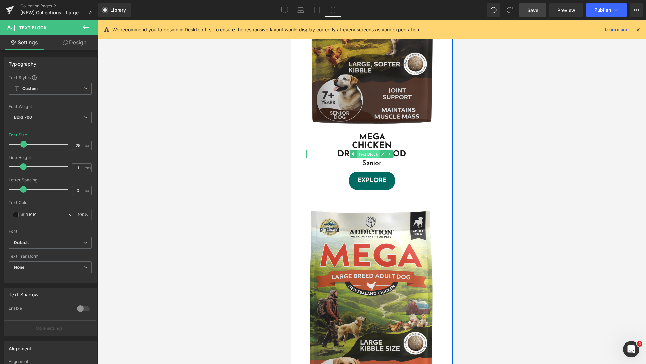
click at [365, 154] on span "Text Block" at bounding box center [368, 154] width 22 height 8
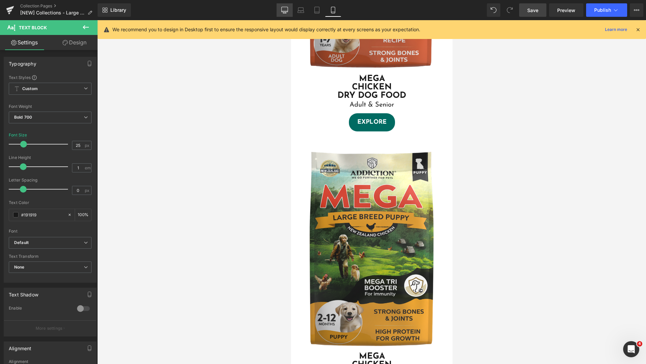
click at [285, 8] on icon at bounding box center [284, 10] width 7 height 7
type input "22"
type input "100"
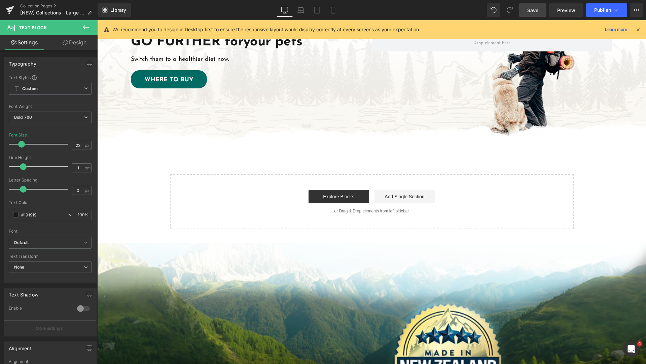
scroll to position [337, 0]
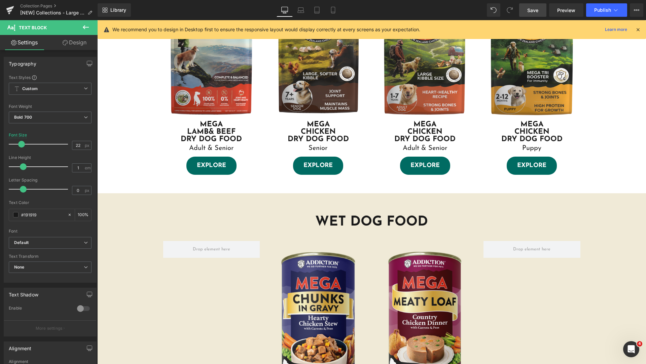
click at [525, 12] on link "Save" at bounding box center [532, 9] width 27 height 13
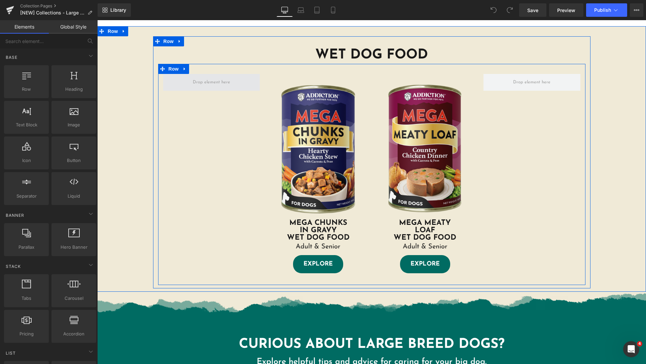
click at [220, 88] on span at bounding box center [211, 82] width 42 height 11
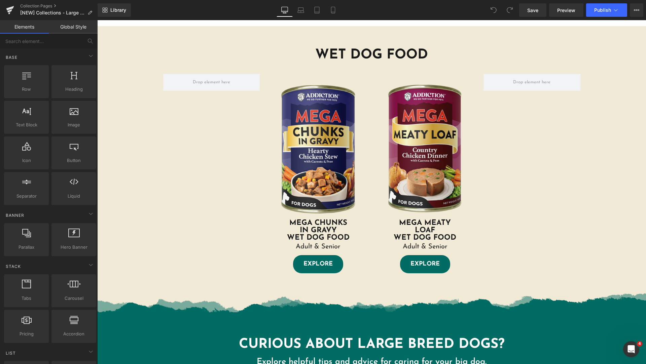
click at [71, 26] on link "Global Style" at bounding box center [73, 26] width 49 height 13
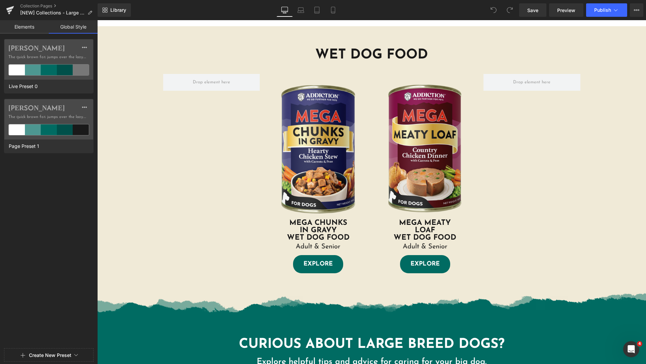
click at [22, 27] on link "Elements" at bounding box center [24, 26] width 49 height 13
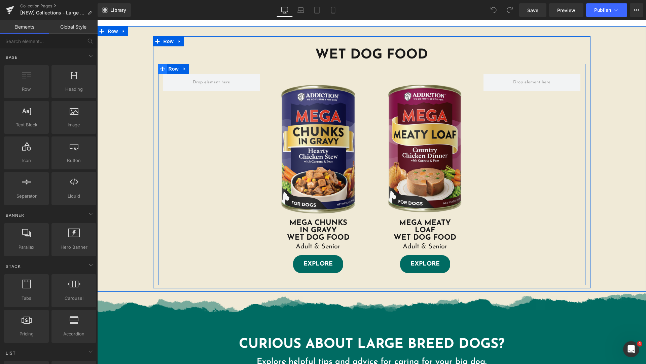
click at [158, 72] on span at bounding box center [162, 69] width 9 height 10
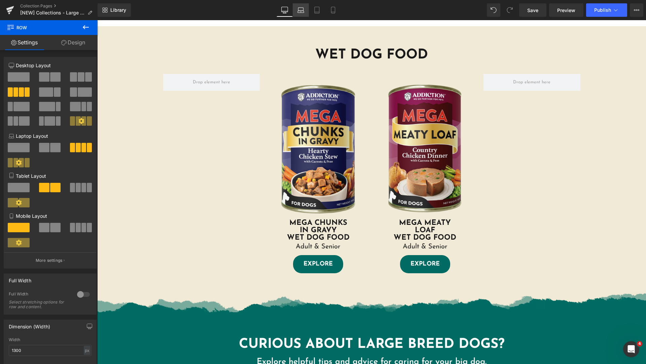
click at [303, 12] on icon at bounding box center [300, 10] width 7 height 7
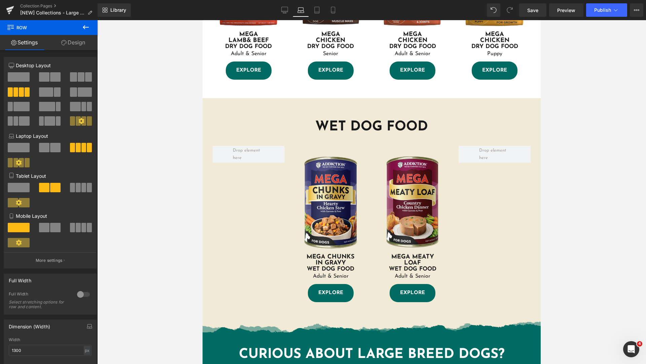
scroll to position [368, 0]
click at [323, 10] on link "Tablet" at bounding box center [317, 9] width 16 height 13
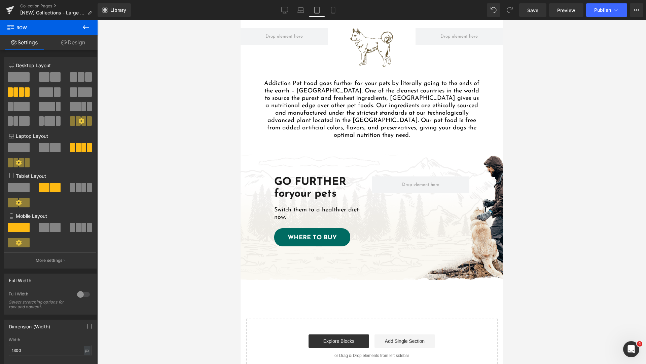
scroll to position [841, 0]
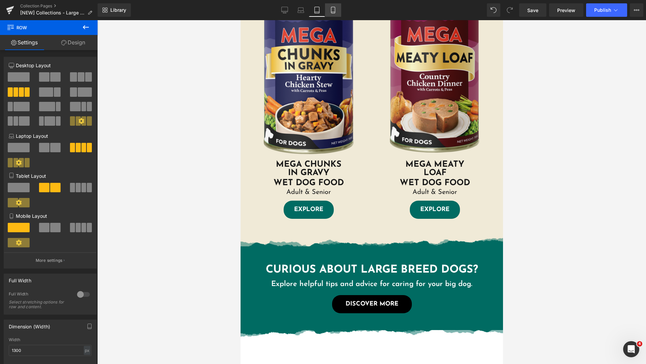
click at [337, 13] on link "Mobile" at bounding box center [333, 9] width 16 height 13
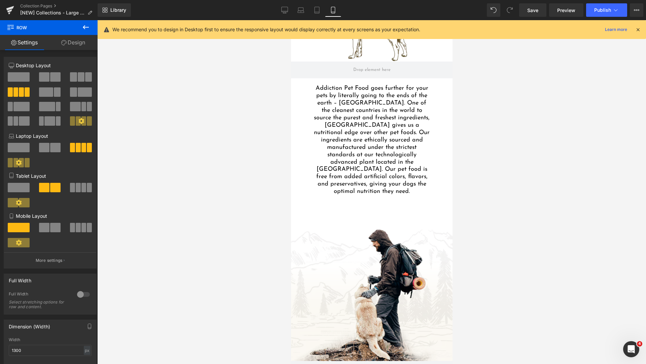
scroll to position [2355, 0]
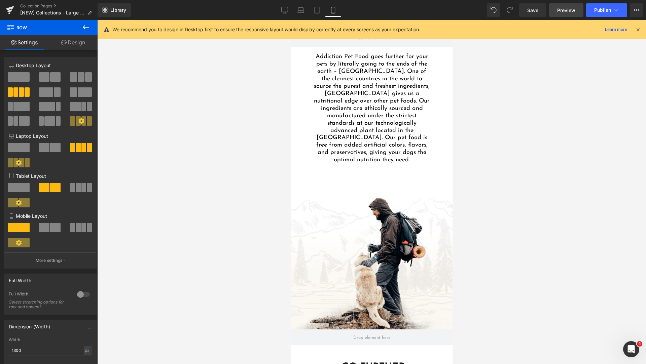
click at [564, 9] on span "Preview" at bounding box center [566, 10] width 18 height 7
click at [282, 15] on link "Desktop" at bounding box center [285, 9] width 16 height 13
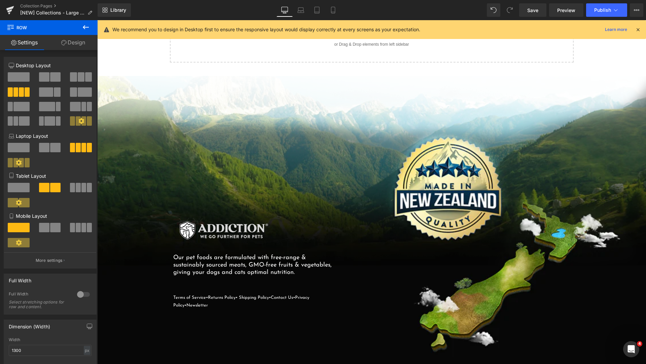
scroll to position [433, 0]
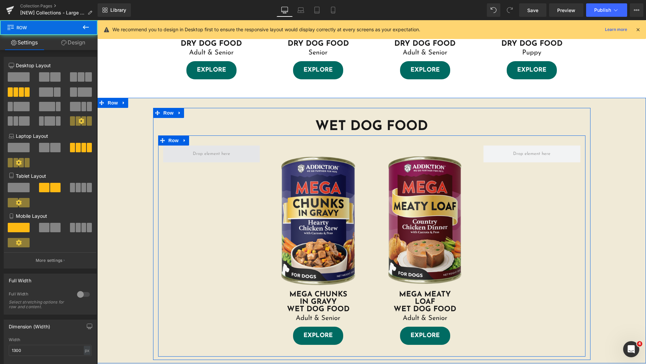
click at [236, 156] on span at bounding box center [211, 154] width 97 height 17
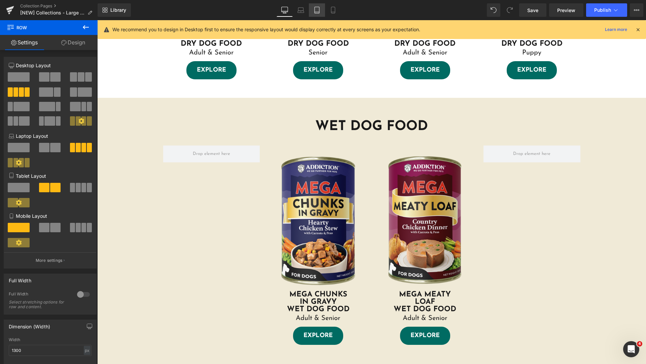
click at [316, 9] on icon at bounding box center [317, 10] width 7 height 7
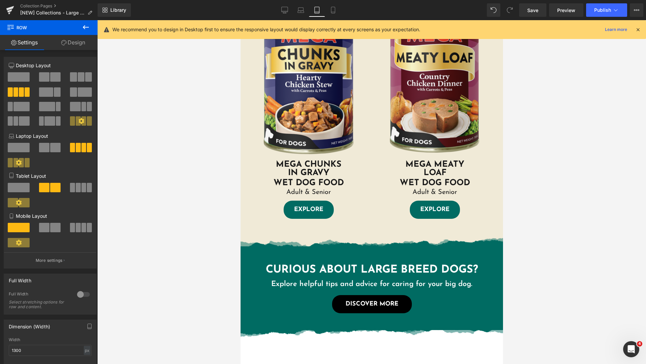
scroll to position [673, 0]
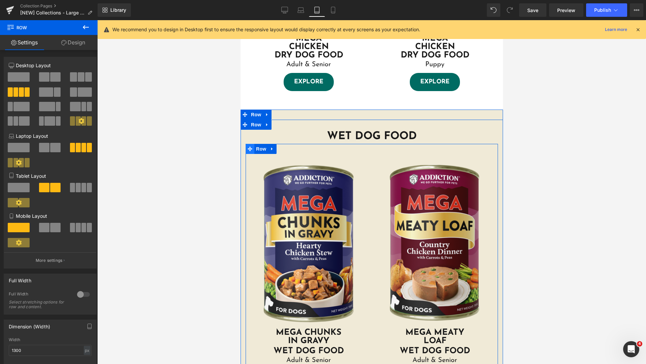
click at [247, 147] on icon at bounding box center [249, 149] width 5 height 5
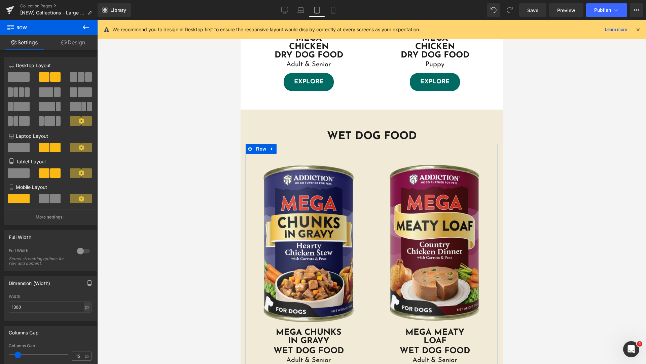
click at [71, 49] on link "Design" at bounding box center [73, 42] width 49 height 15
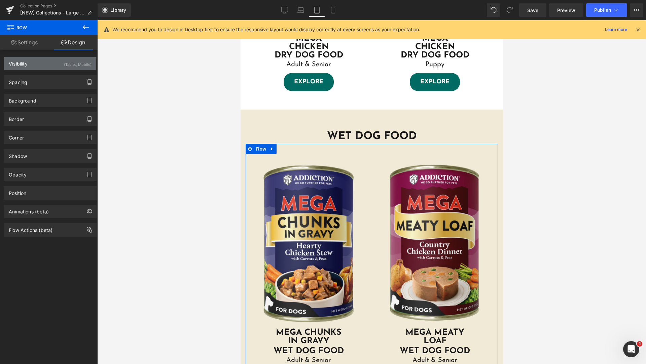
click at [42, 67] on div "Visibility (Tablet, Mobile)" at bounding box center [50, 63] width 92 height 13
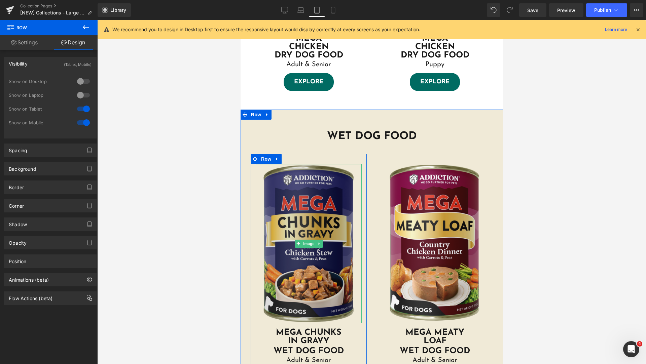
scroll to position [841, 0]
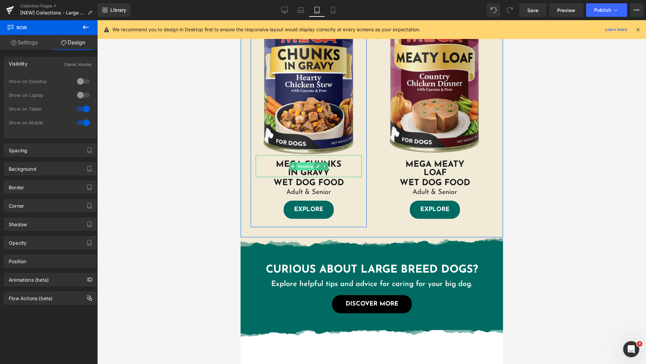
click at [300, 167] on span "Heading" at bounding box center [305, 167] width 18 height 8
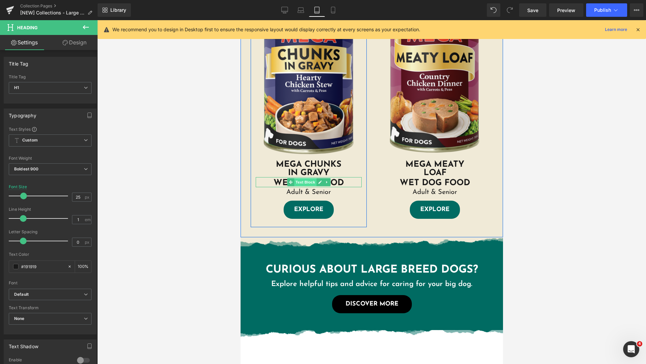
click at [300, 185] on span "Text Block" at bounding box center [305, 182] width 22 height 8
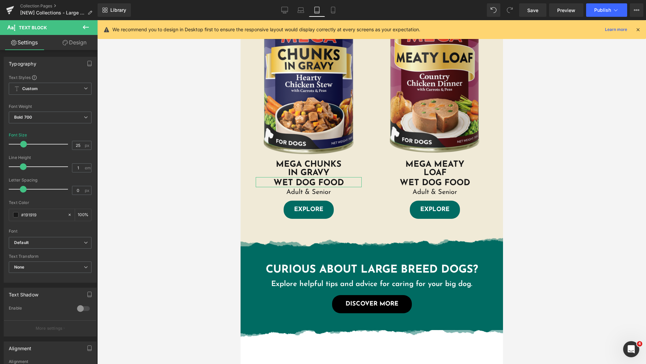
click at [80, 44] on link "Design" at bounding box center [74, 42] width 49 height 15
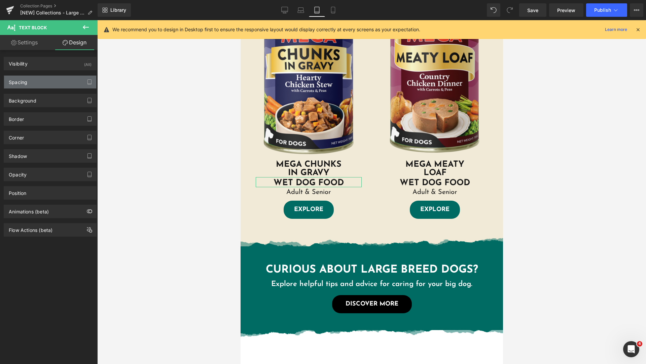
type input "0"
type input "5"
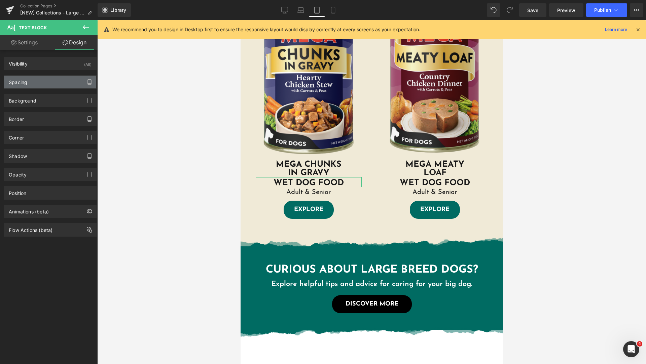
type input "0"
click at [38, 79] on div "Spacing" at bounding box center [50, 82] width 92 height 13
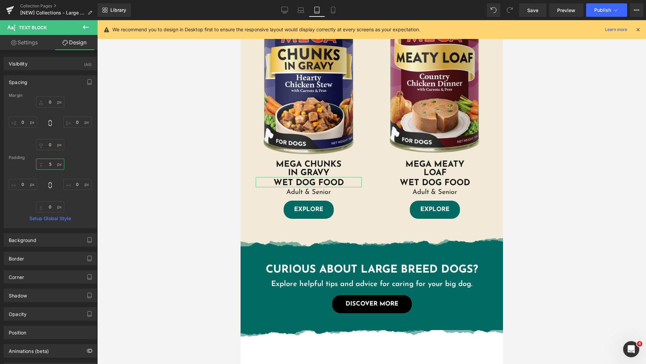
click at [49, 165] on input "5" at bounding box center [50, 164] width 28 height 11
type input "0"
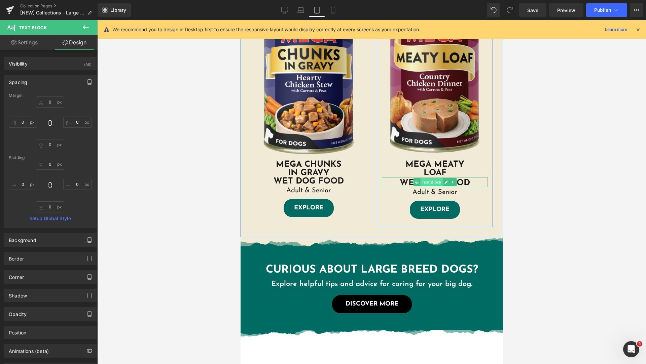
click at [435, 184] on span "Text Block" at bounding box center [431, 182] width 22 height 8
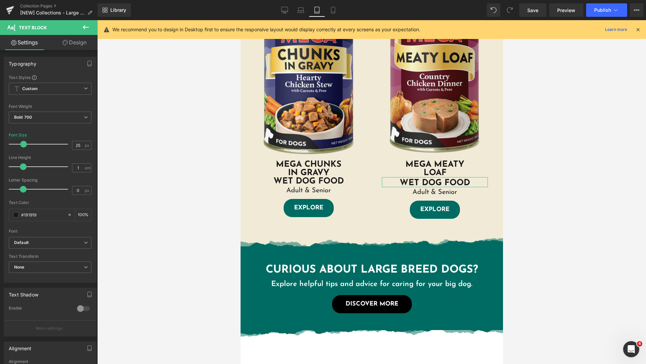
click at [79, 45] on link "Design" at bounding box center [74, 42] width 49 height 15
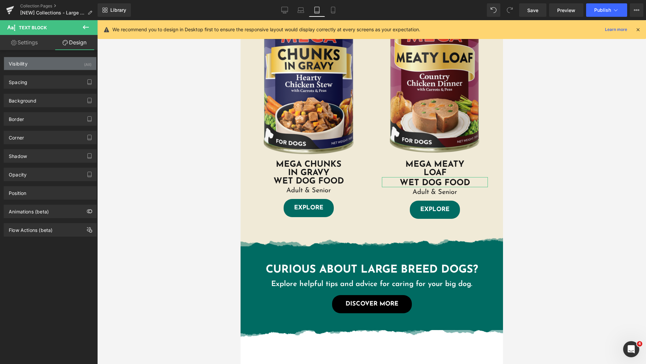
click at [43, 64] on div "Visibility (All)" at bounding box center [50, 63] width 92 height 13
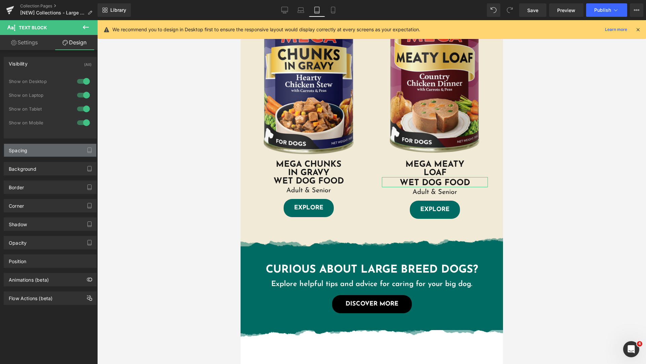
click at [55, 152] on div "Spacing" at bounding box center [50, 150] width 92 height 13
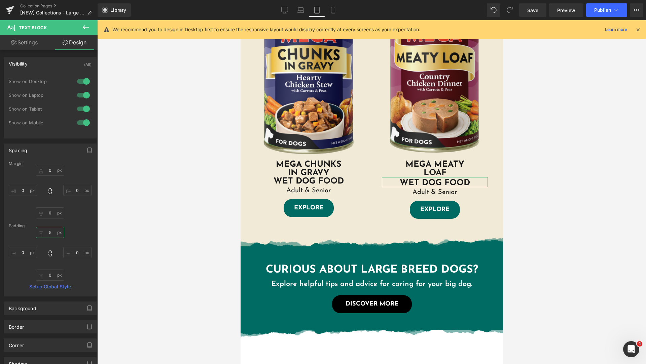
click at [50, 233] on input "5" at bounding box center [50, 232] width 28 height 11
type input "0"
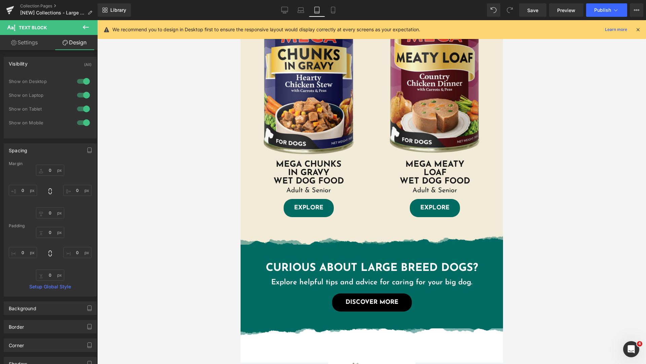
click at [211, 200] on div at bounding box center [371, 192] width 549 height 344
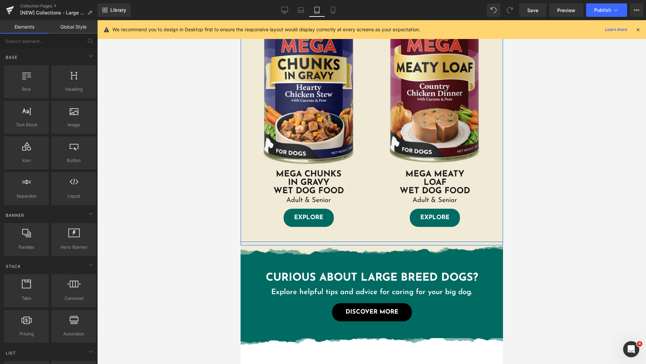
scroll to position [673, 0]
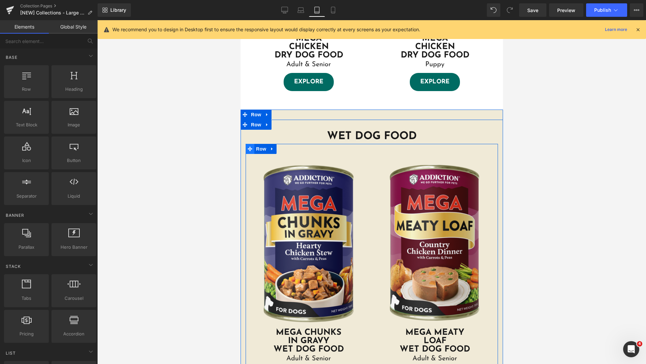
click at [247, 149] on icon at bounding box center [249, 149] width 5 height 5
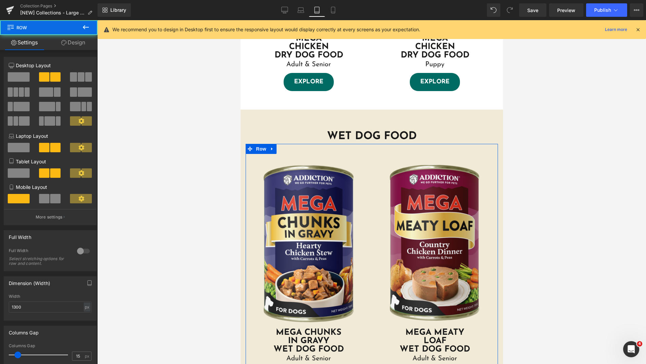
click at [72, 40] on link "Design" at bounding box center [73, 42] width 49 height 15
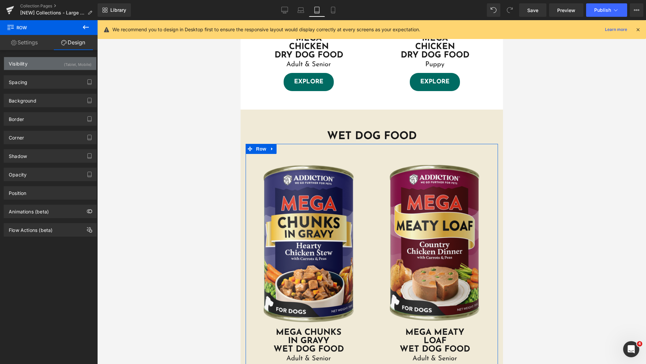
click at [41, 68] on div "Visibility (Tablet, Mobile)" at bounding box center [50, 63] width 92 height 13
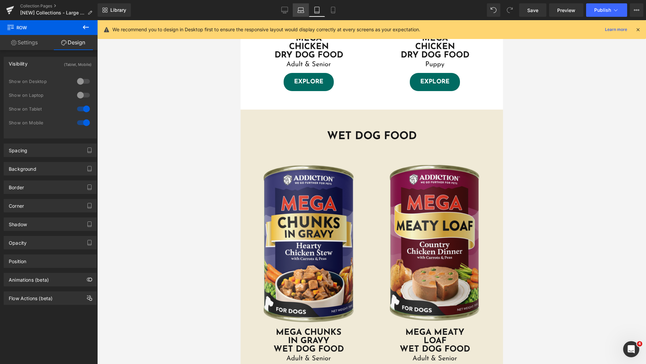
click at [305, 13] on link "Laptop" at bounding box center [301, 9] width 16 height 13
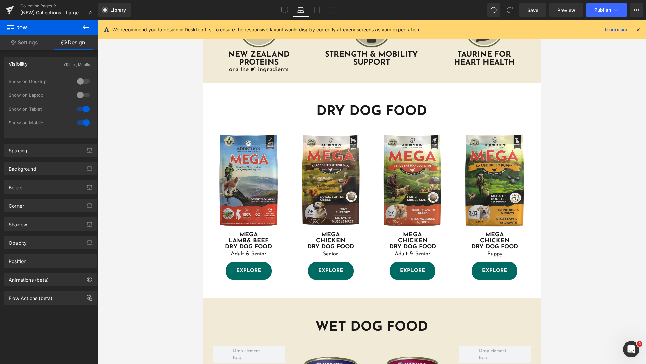
scroll to position [336, 0]
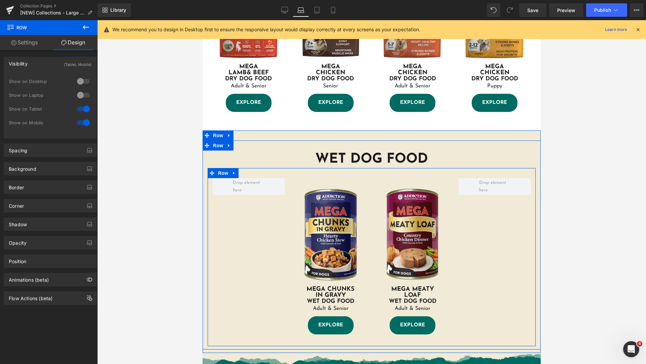
click at [285, 182] on div at bounding box center [249, 186] width 82 height 17
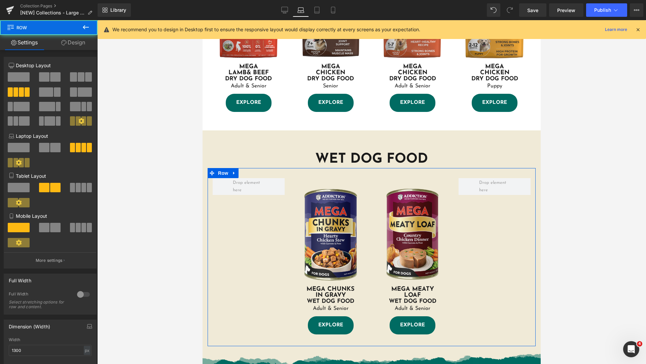
click at [73, 41] on link "Design" at bounding box center [73, 42] width 49 height 15
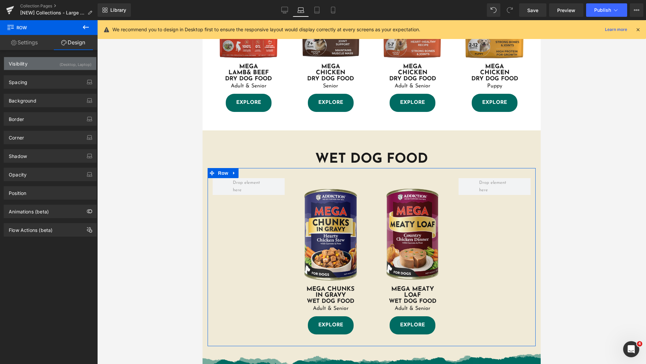
click at [54, 64] on div "Visibility (Desktop, Laptop)" at bounding box center [50, 63] width 92 height 13
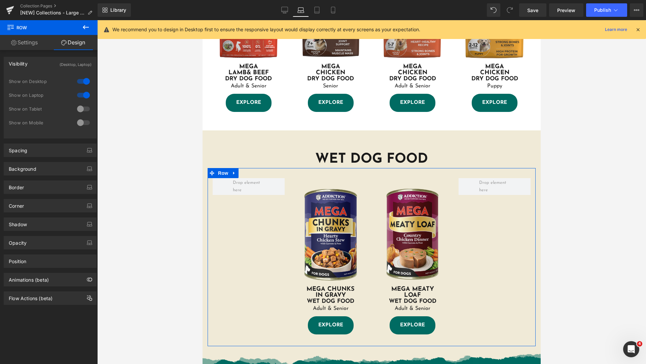
click at [81, 96] on div at bounding box center [83, 95] width 16 height 11
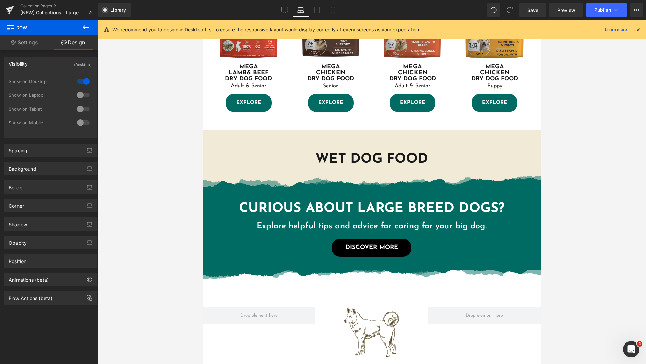
click at [79, 82] on div at bounding box center [83, 81] width 16 height 11
click at [78, 107] on div at bounding box center [83, 109] width 16 height 11
click at [80, 81] on div at bounding box center [83, 81] width 16 height 11
drag, startPoint x: 80, startPoint y: 82, endPoint x: 81, endPoint y: 88, distance: 5.7
click at [81, 82] on div at bounding box center [83, 81] width 16 height 11
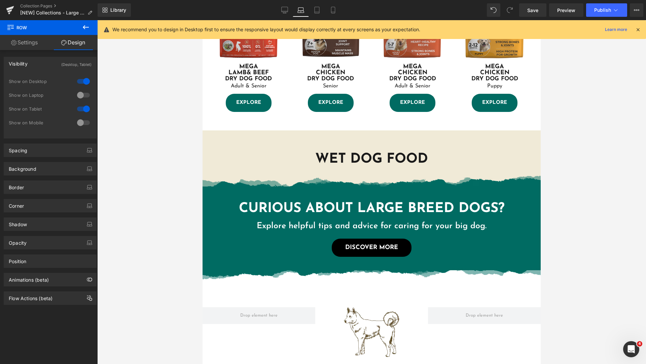
click at [79, 95] on div at bounding box center [83, 95] width 16 height 11
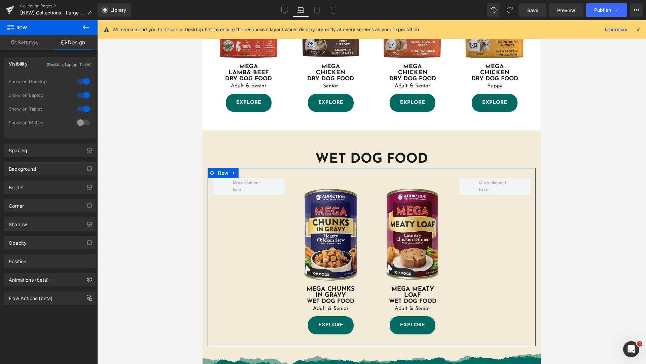
click at [79, 110] on div at bounding box center [83, 109] width 16 height 11
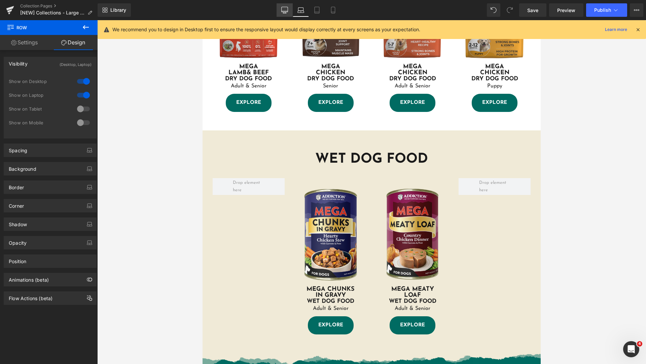
click at [284, 13] on link "Desktop" at bounding box center [285, 9] width 16 height 13
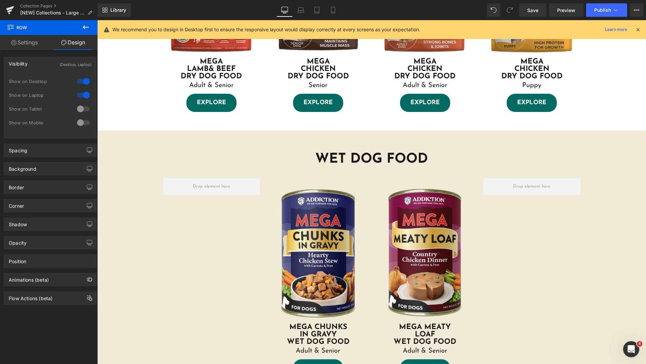
scroll to position [401, 0]
click at [304, 12] on icon at bounding box center [301, 12] width 6 height 2
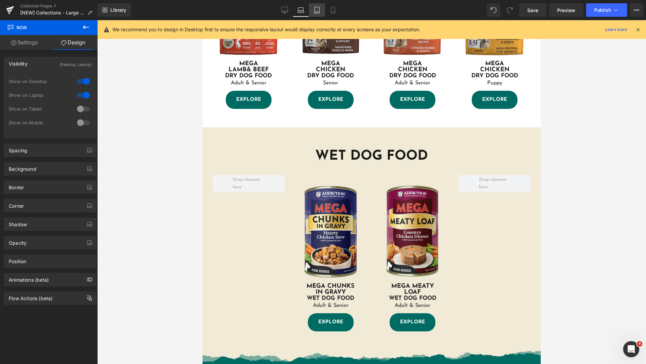
scroll to position [336, 0]
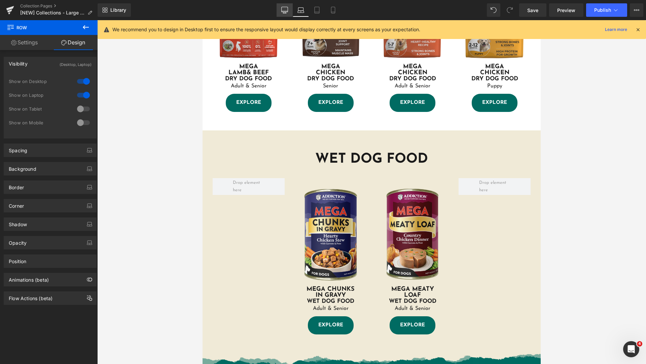
click at [288, 11] on icon at bounding box center [284, 10] width 7 height 7
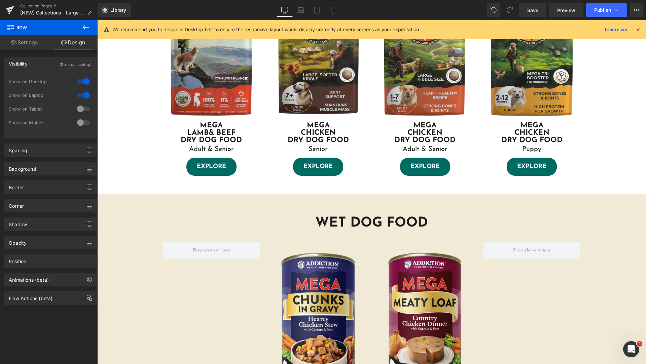
scroll to position [401, 0]
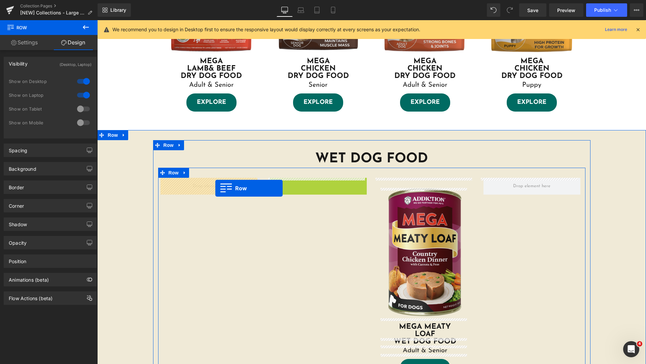
drag, startPoint x: 274, startPoint y: 185, endPoint x: 215, endPoint y: 188, distance: 58.7
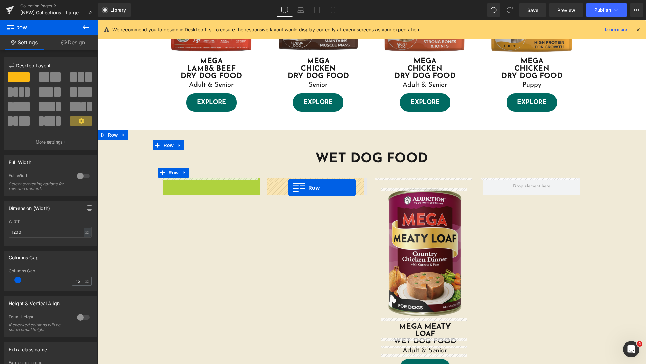
drag, startPoint x: 165, startPoint y: 183, endPoint x: 288, endPoint y: 188, distance: 123.3
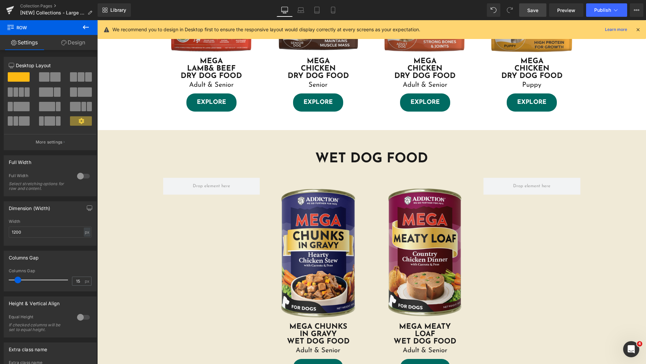
click at [535, 10] on span "Save" at bounding box center [532, 10] width 11 height 7
click at [85, 28] on icon at bounding box center [86, 27] width 8 height 8
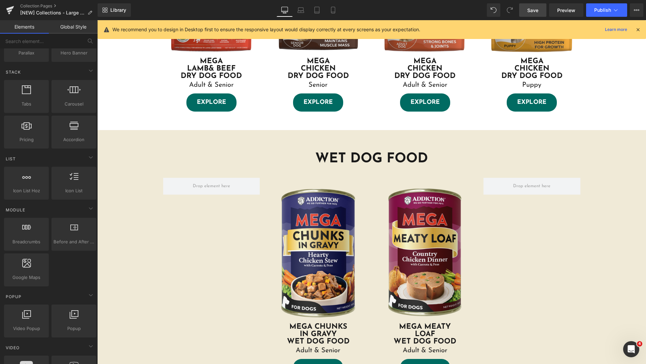
scroll to position [0, 0]
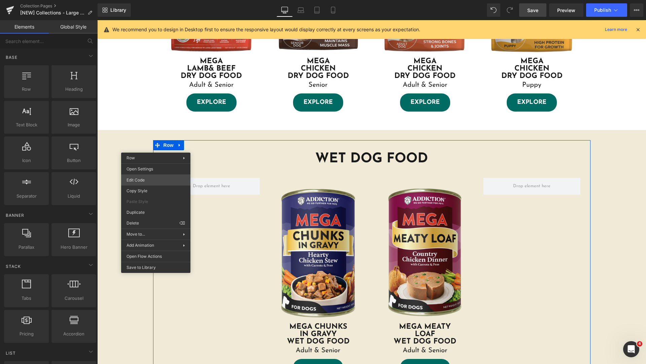
click at [156, 0] on div "Row You are previewing how the will restyle your page. You can not edit Element…" at bounding box center [323, 0] width 646 height 0
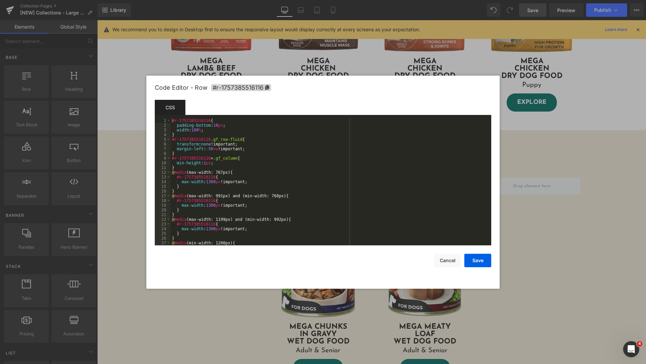
scroll to position [47, 0]
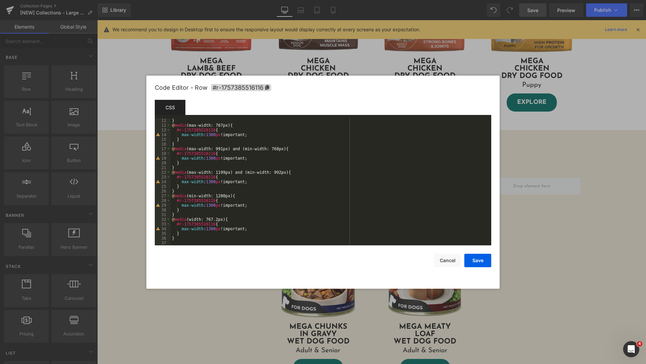
click at [215, 239] on div "} @ media (max-width: 767px) { #r-1757385516116 { max-width : 1300 px !importan…" at bounding box center [330, 186] width 318 height 137
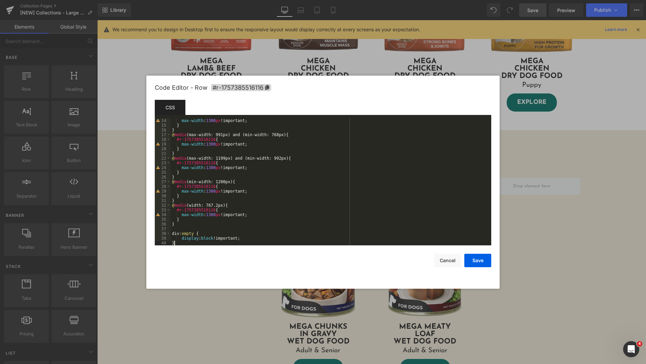
scroll to position [61, 0]
click at [487, 259] on button "Save" at bounding box center [477, 260] width 27 height 13
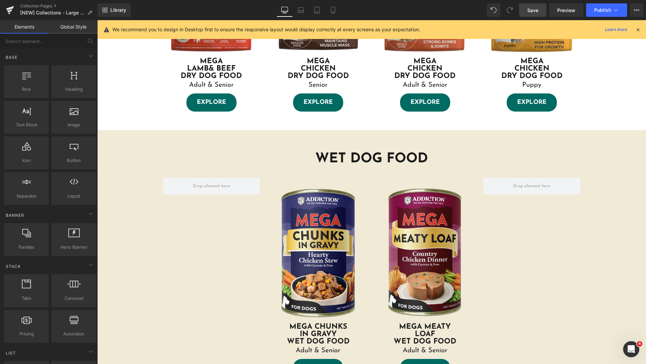
drag, startPoint x: 535, startPoint y: 9, endPoint x: 422, endPoint y: 9, distance: 112.7
click at [535, 9] on span "Save" at bounding box center [532, 10] width 11 height 7
click at [537, 12] on span "Save" at bounding box center [532, 10] width 11 height 7
